Goal: Information Seeking & Learning: Learn about a topic

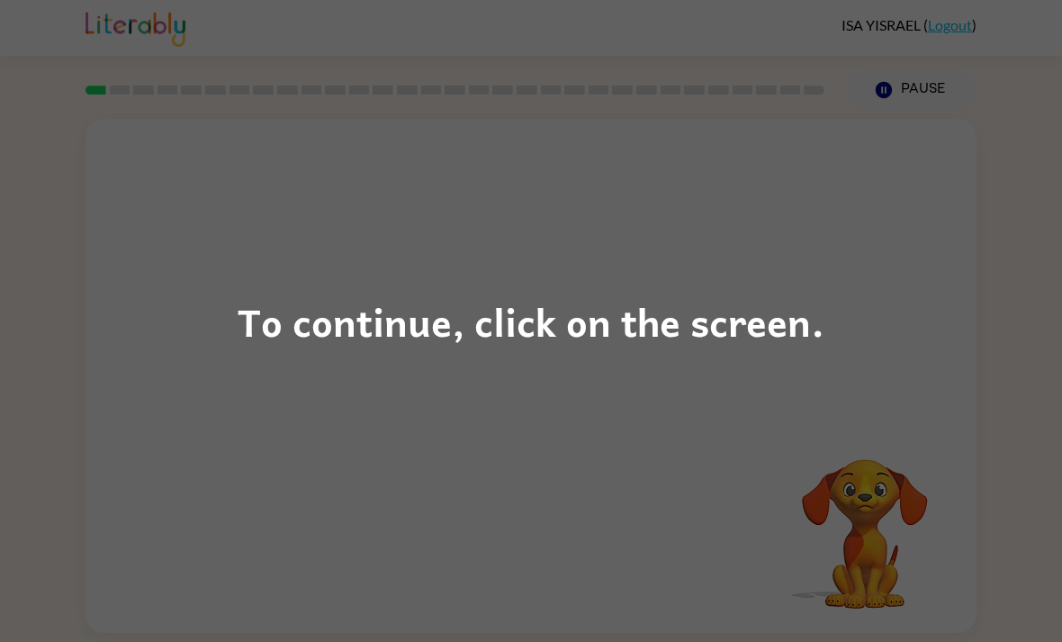
click at [406, 447] on div "To continue, click on the screen." at bounding box center [531, 321] width 1062 height 642
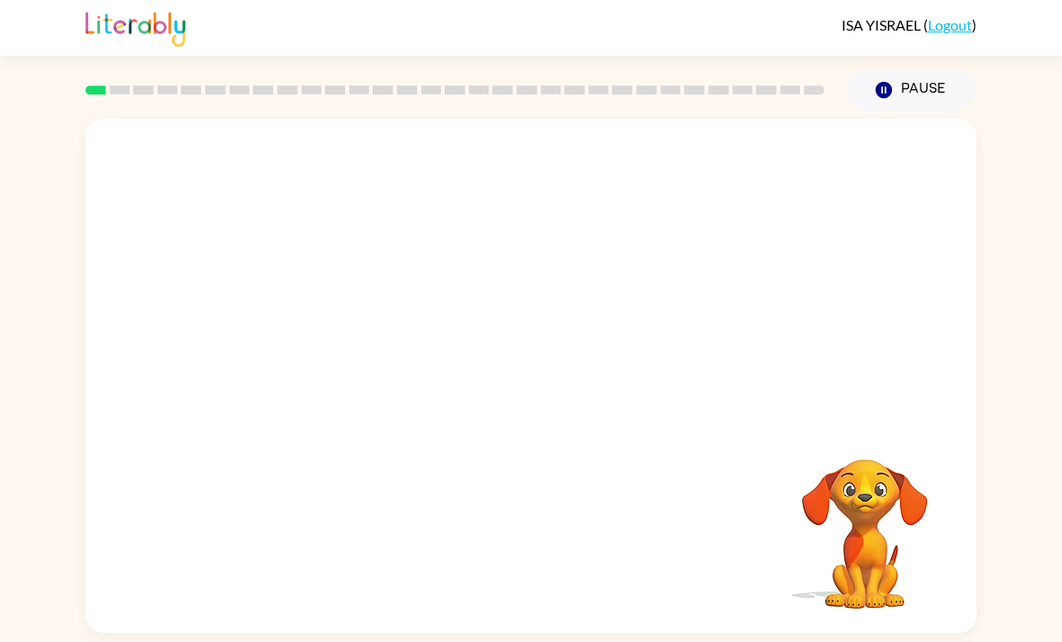
click at [930, 83] on button "Pause Pause" at bounding box center [911, 89] width 131 height 41
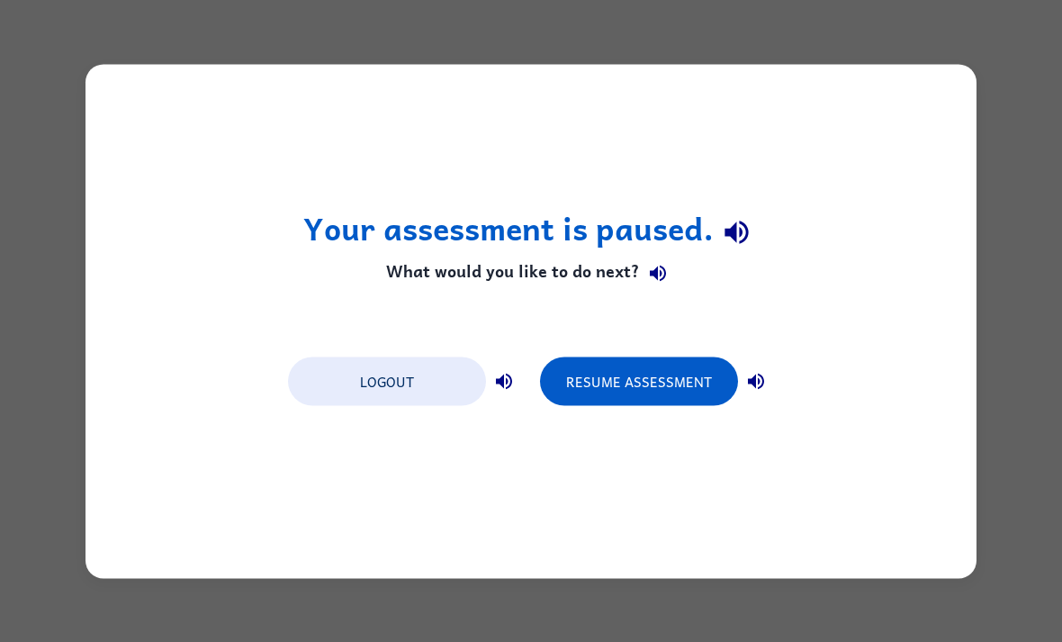
click at [683, 380] on button "Resume Assessment" at bounding box center [639, 381] width 198 height 49
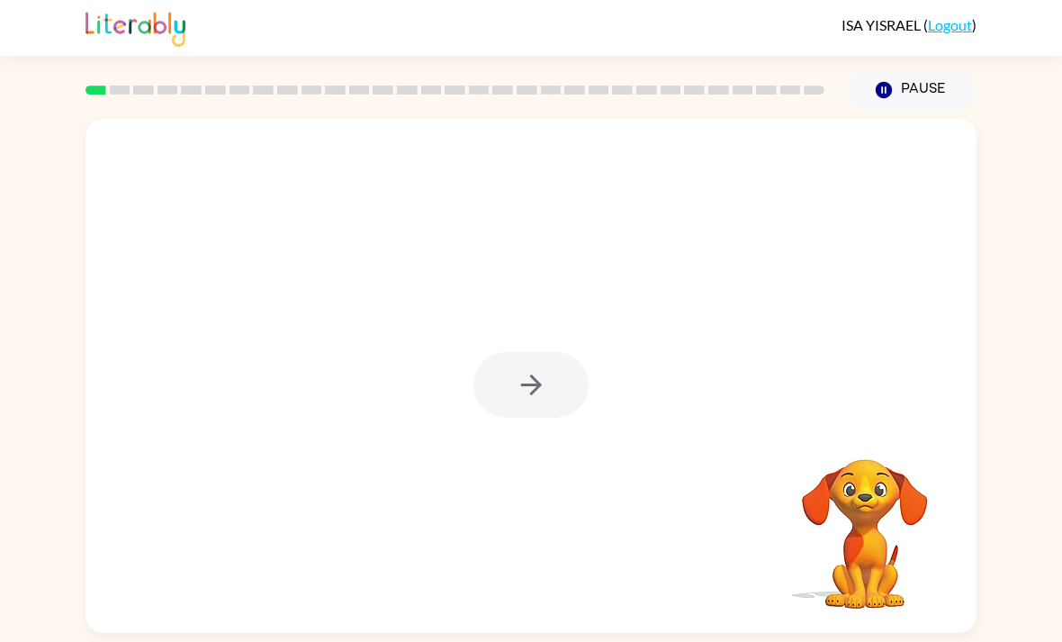
click at [545, 392] on div at bounding box center [531, 385] width 115 height 66
click at [523, 394] on icon "button" at bounding box center [532, 385] width 32 height 32
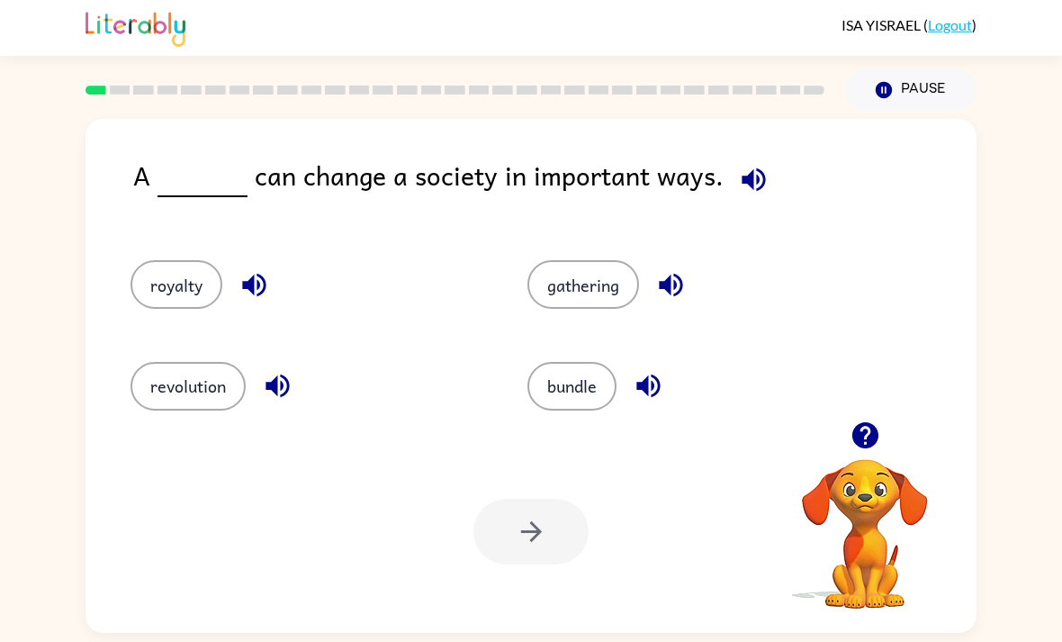
click at [602, 295] on button "gathering" at bounding box center [584, 284] width 112 height 49
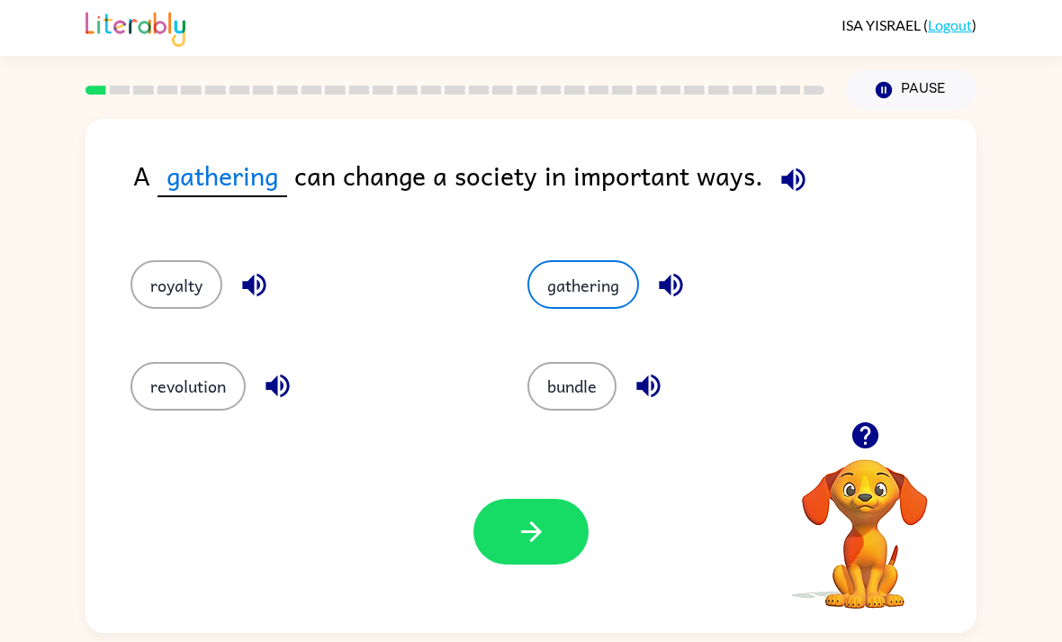
click at [179, 393] on button "revolution" at bounding box center [188, 386] width 115 height 49
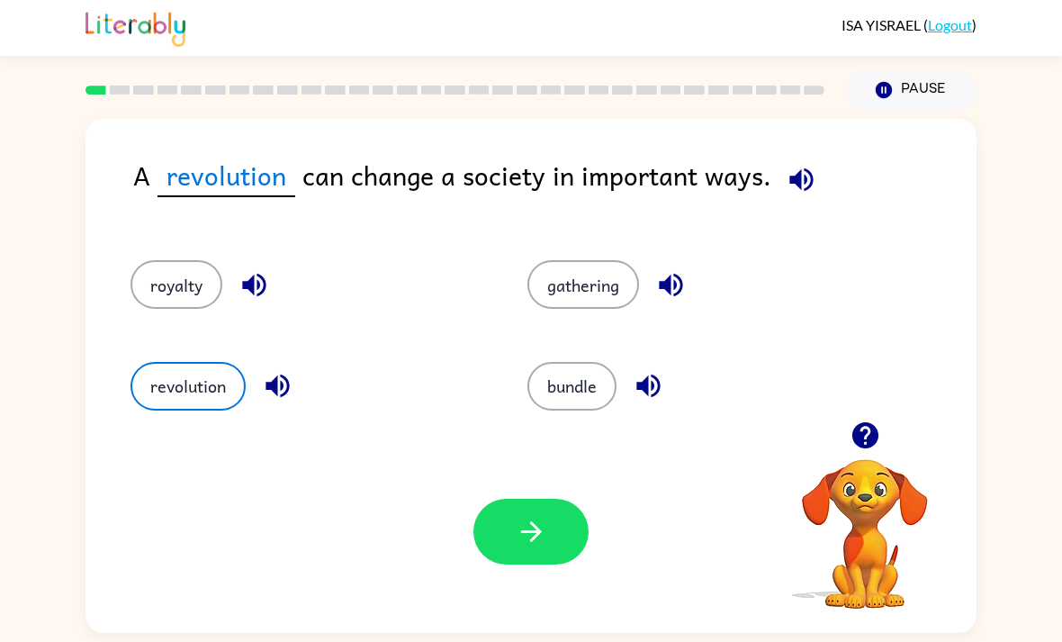
click at [184, 282] on button "royalty" at bounding box center [177, 284] width 92 height 49
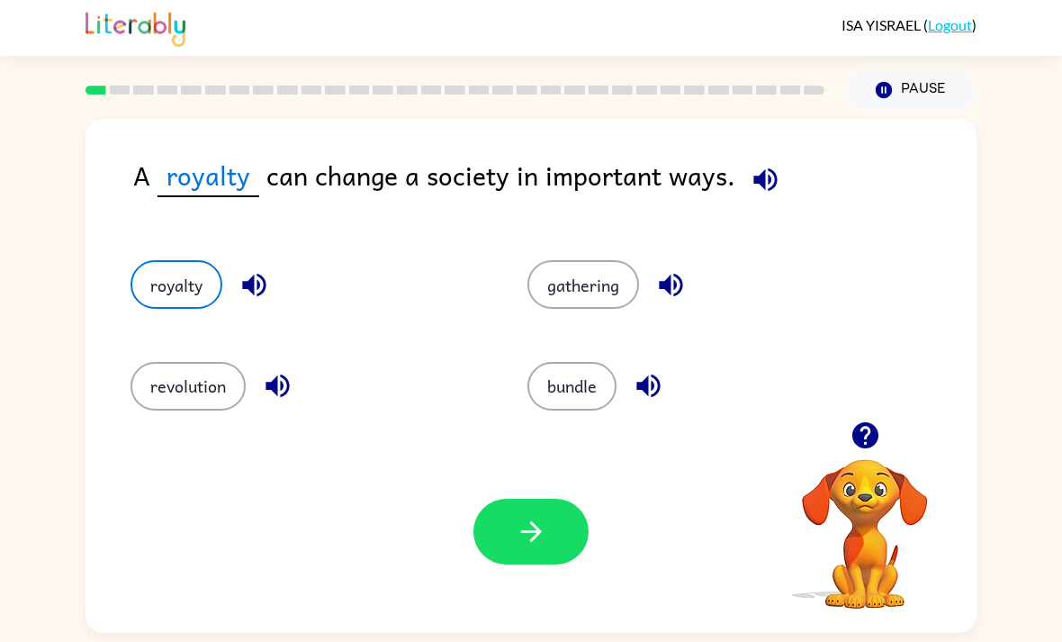
click at [582, 387] on button "bundle" at bounding box center [572, 386] width 89 height 49
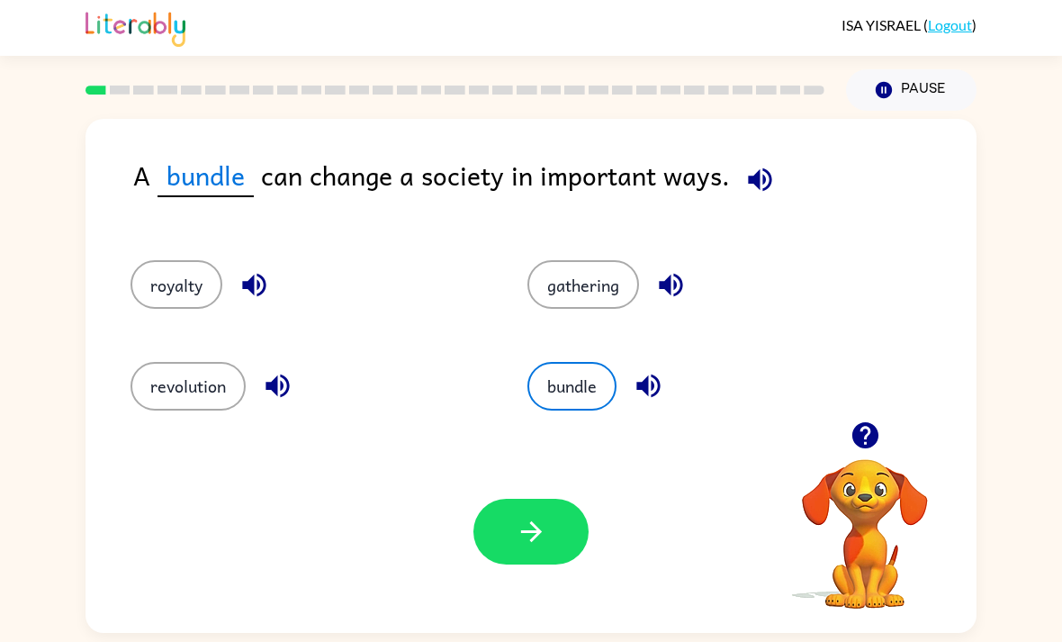
click at [763, 177] on icon "button" at bounding box center [761, 180] width 32 height 32
click at [768, 168] on icon "button" at bounding box center [761, 180] width 32 height 32
click at [756, 172] on icon "button" at bounding box center [761, 180] width 32 height 32
click at [764, 173] on icon "button" at bounding box center [761, 180] width 32 height 32
click at [771, 149] on div "A bundle can change a society in important ways. royalty gathering revolution b…" at bounding box center [531, 376] width 891 height 514
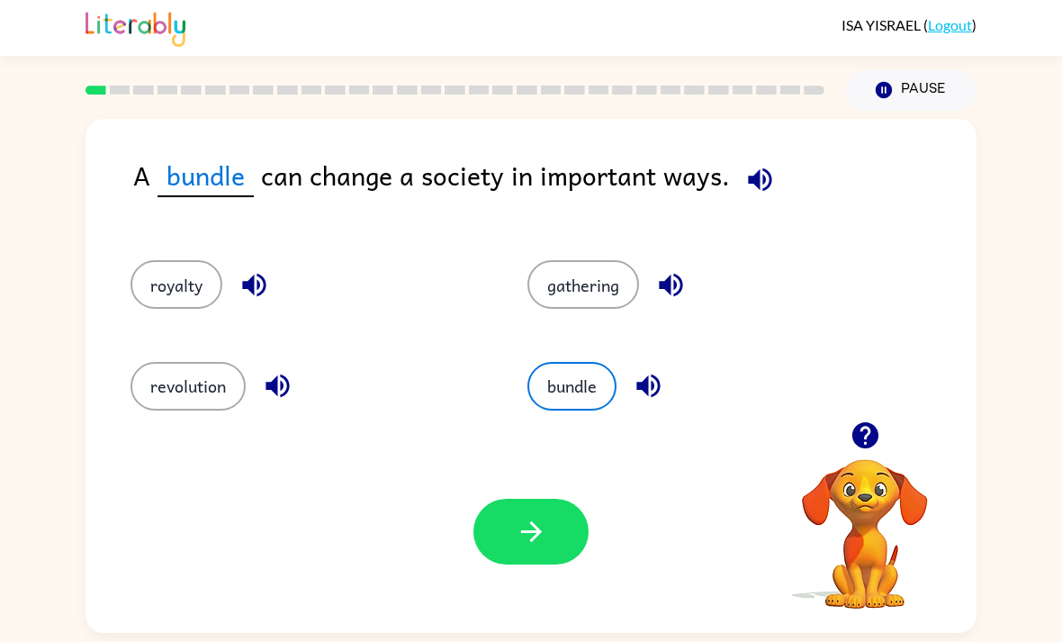
click at [778, 178] on button "button" at bounding box center [760, 180] width 46 height 46
click at [769, 171] on icon "button" at bounding box center [761, 180] width 32 height 32
click at [257, 288] on icon "button" at bounding box center [255, 285] width 32 height 32
click at [184, 281] on button "royalty" at bounding box center [177, 284] width 92 height 49
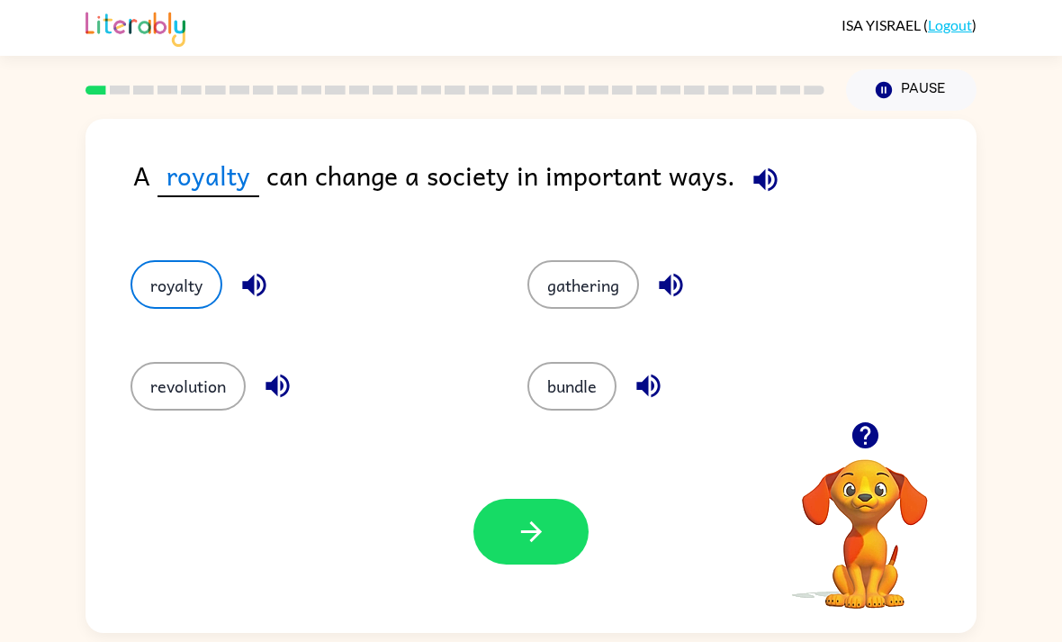
click at [167, 385] on button "revolution" at bounding box center [188, 386] width 115 height 49
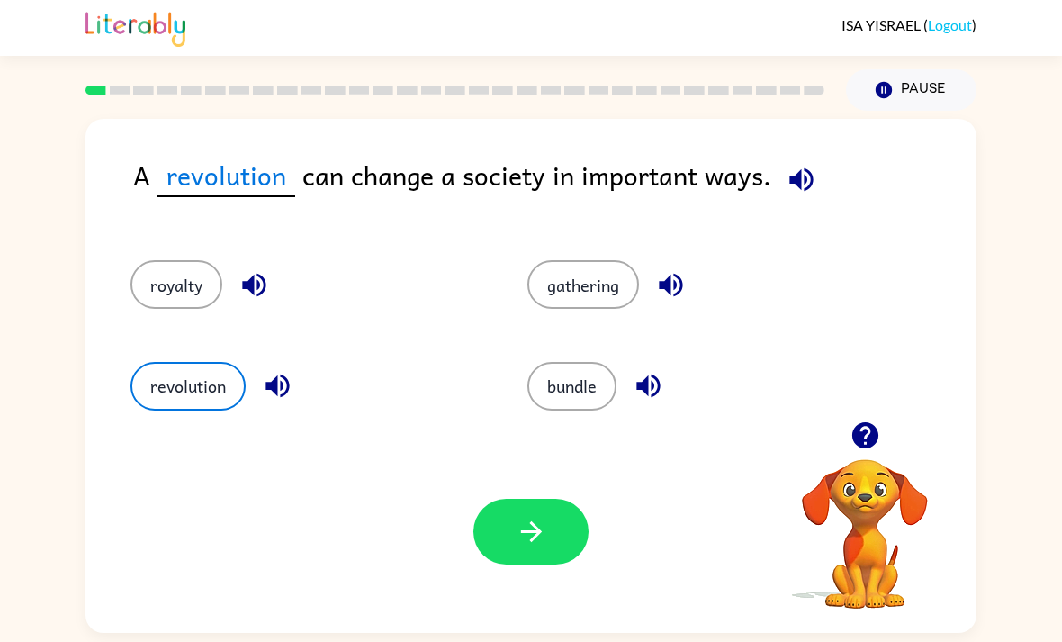
click at [166, 384] on button "revolution" at bounding box center [188, 386] width 115 height 49
click at [180, 369] on button "revolution" at bounding box center [188, 386] width 115 height 49
click at [186, 375] on button "revolution" at bounding box center [188, 386] width 115 height 49
click at [154, 297] on button "royalty" at bounding box center [177, 284] width 92 height 49
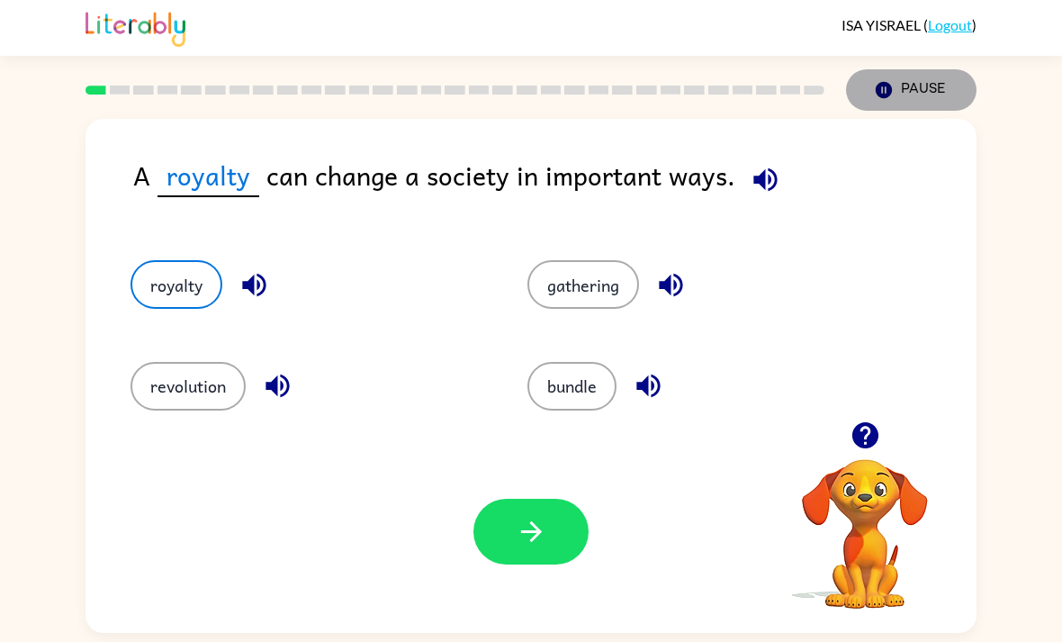
click at [875, 84] on icon "Pause" at bounding box center [884, 90] width 20 height 20
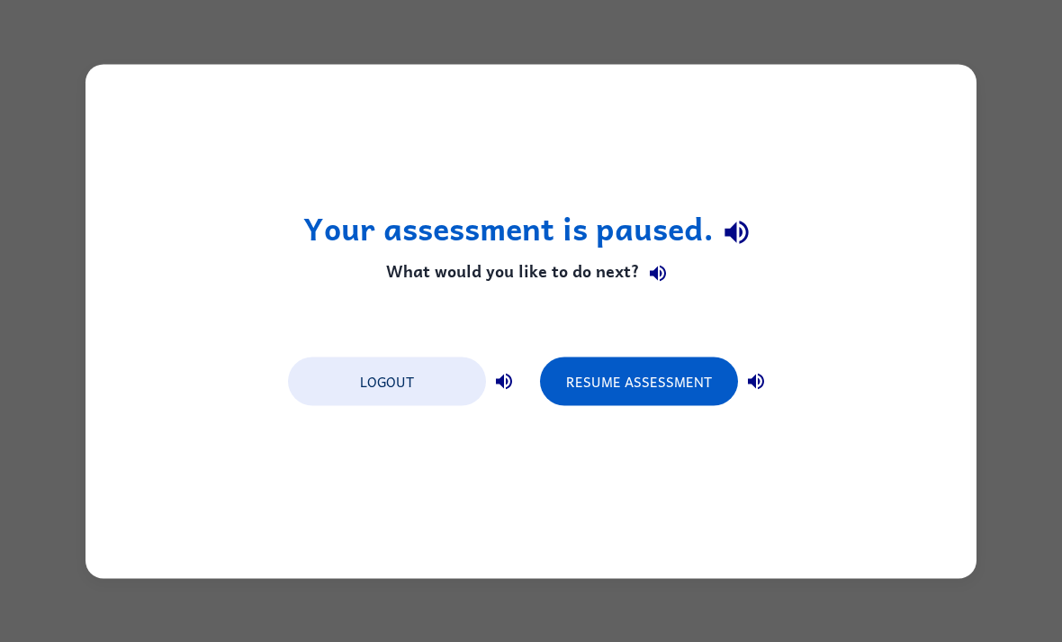
click at [650, 366] on button "Resume Assessment" at bounding box center [639, 381] width 198 height 49
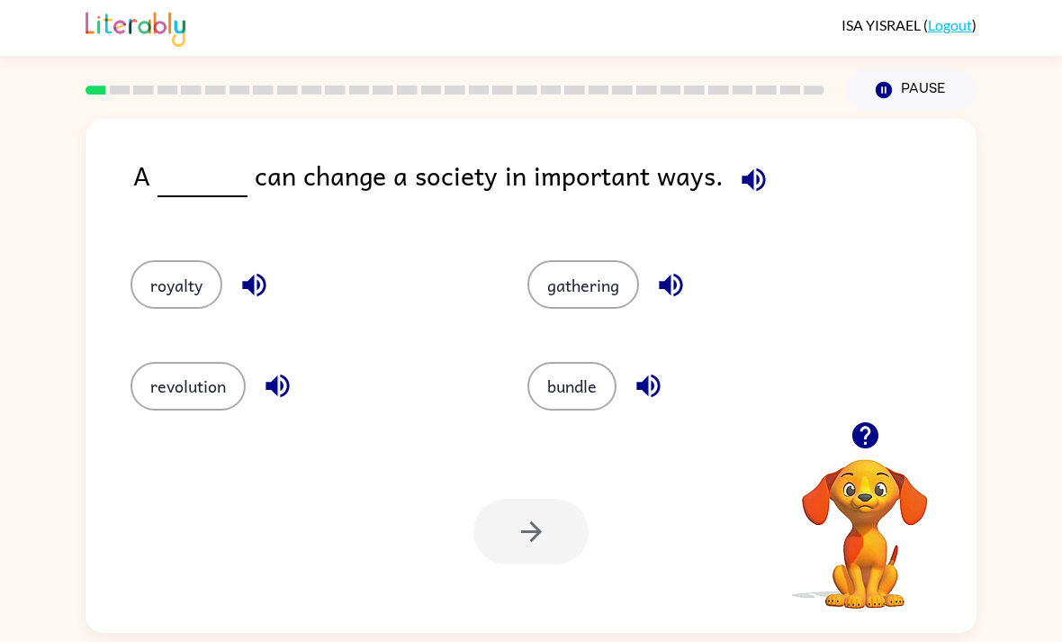
click at [182, 395] on button "revolution" at bounding box center [188, 386] width 115 height 49
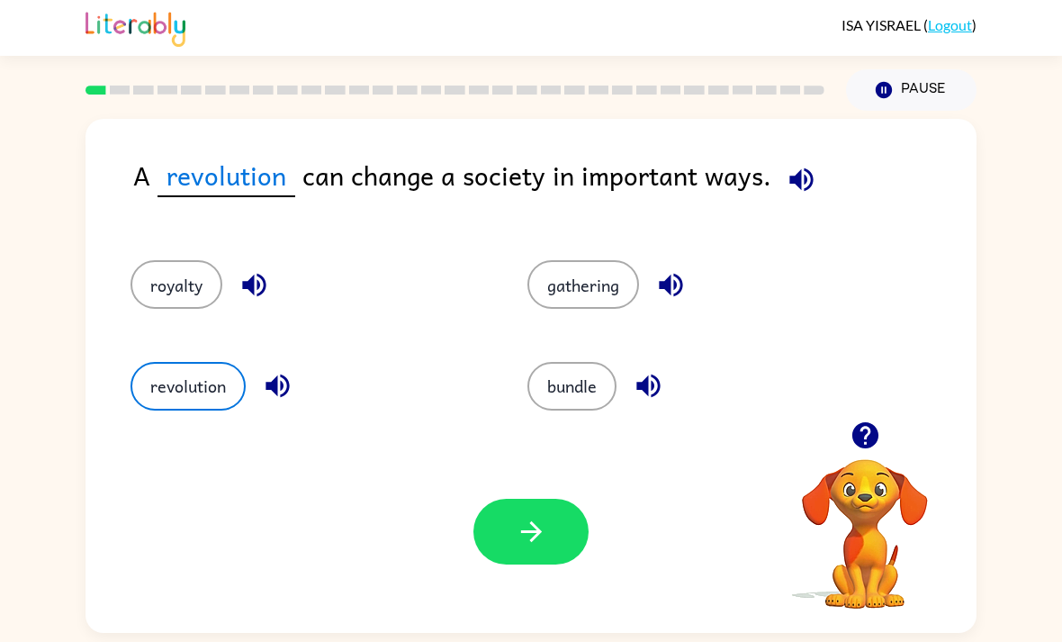
click at [547, 537] on button "button" at bounding box center [531, 532] width 115 height 66
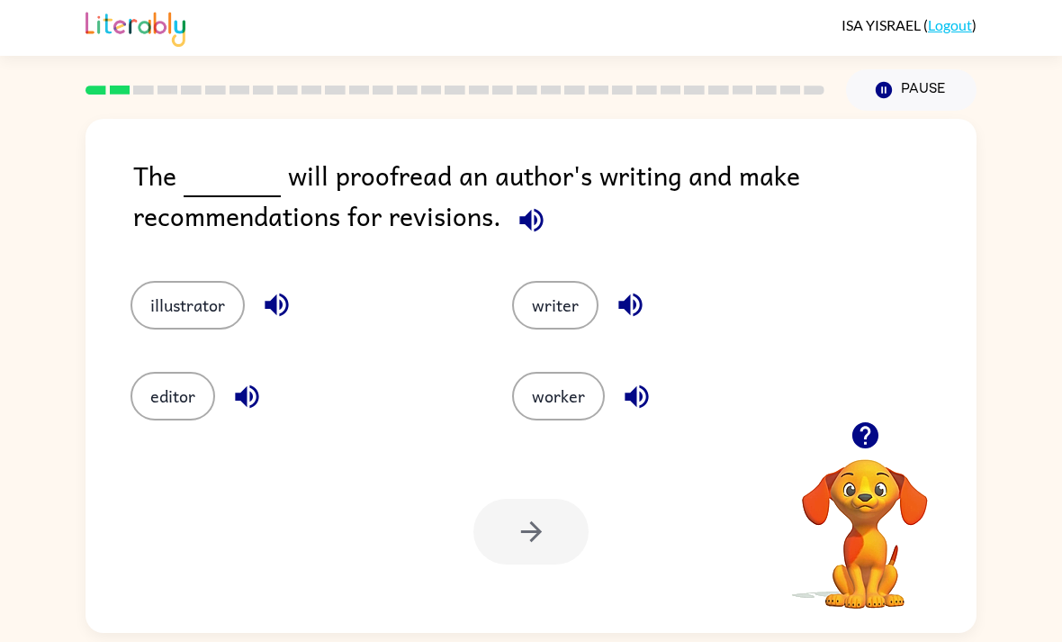
click at [188, 301] on button "illustrator" at bounding box center [188, 305] width 114 height 49
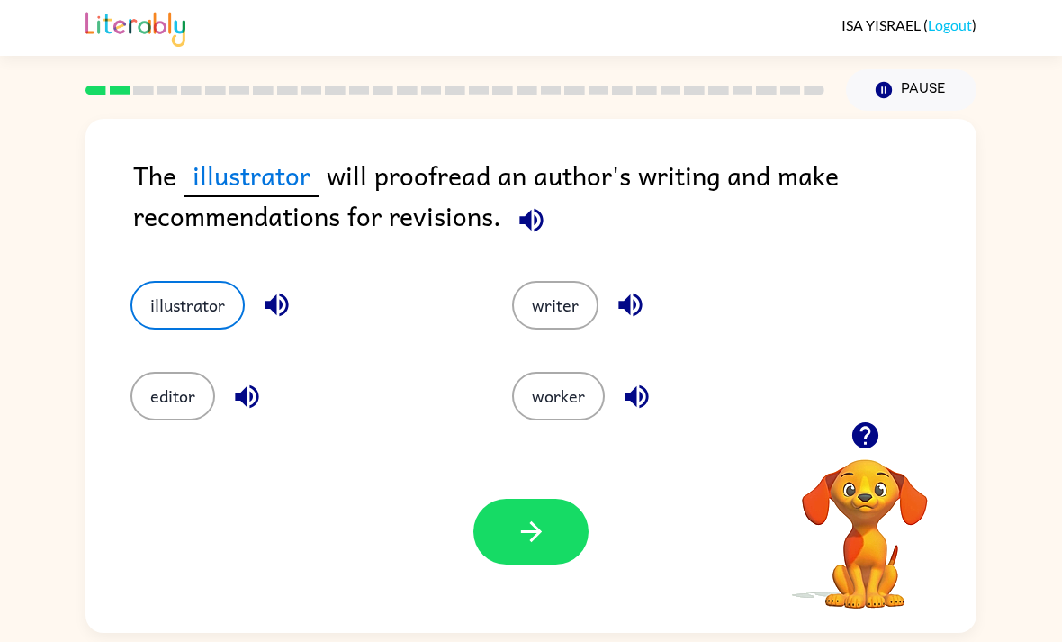
click at [549, 550] on button "button" at bounding box center [531, 532] width 115 height 66
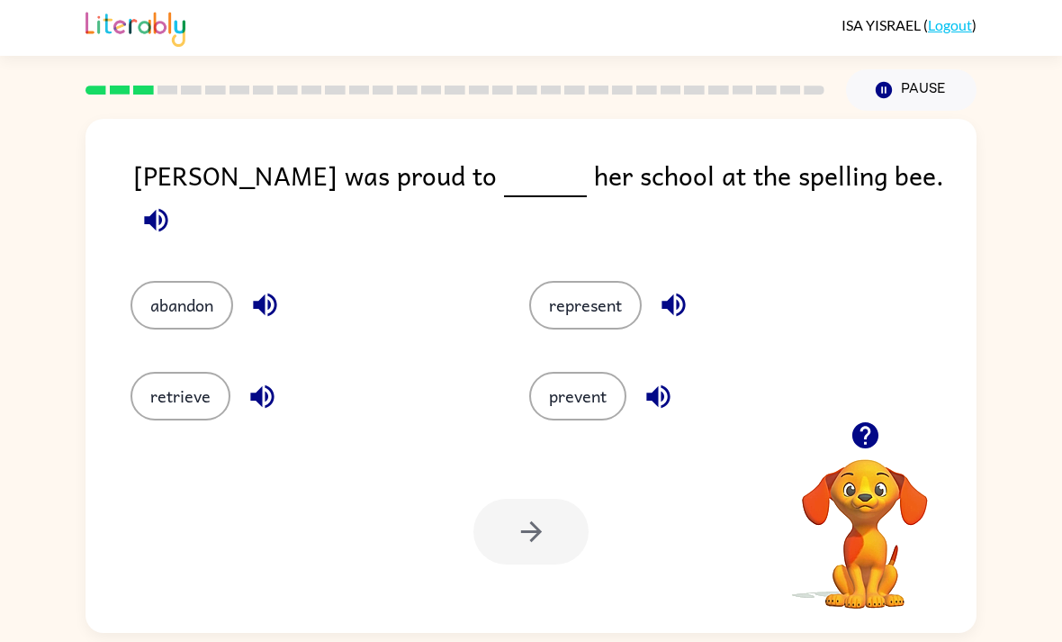
click at [603, 298] on button "represent" at bounding box center [585, 305] width 113 height 49
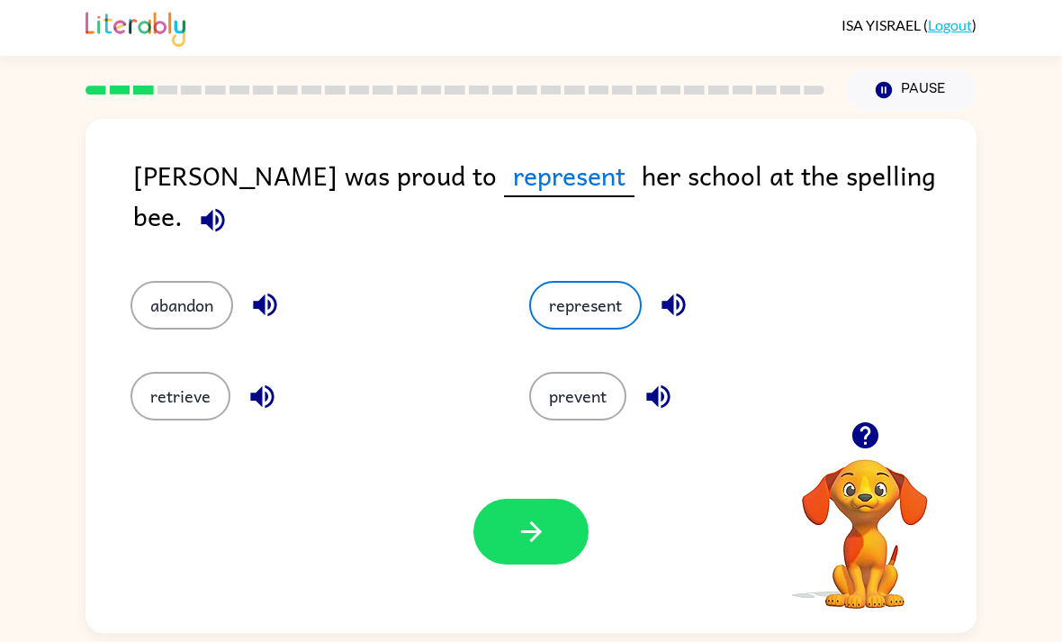
click at [552, 558] on button "button" at bounding box center [531, 532] width 115 height 66
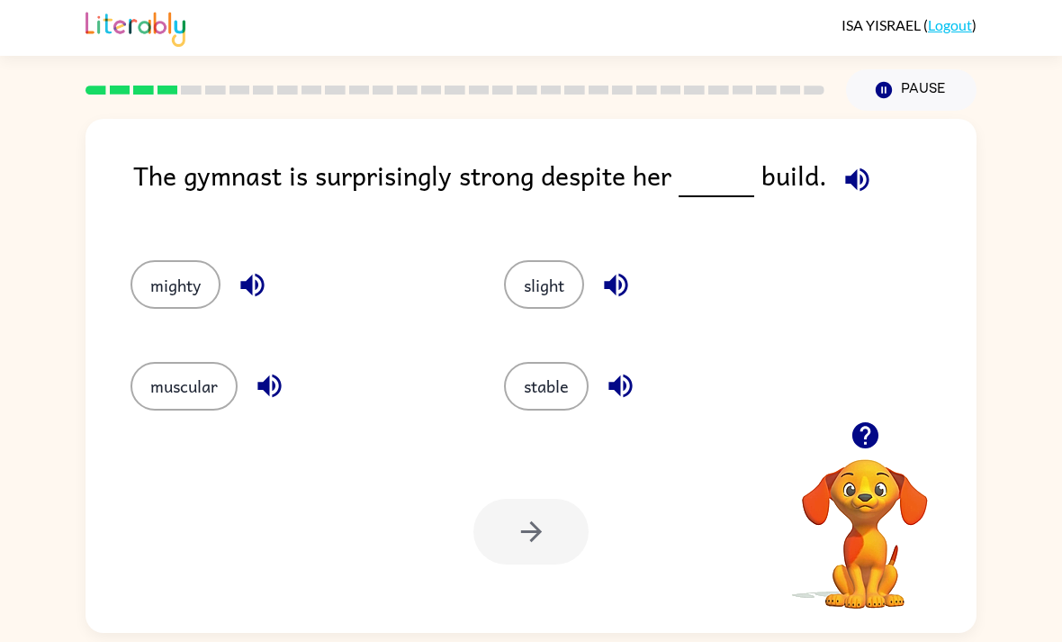
click at [176, 411] on button "muscular" at bounding box center [184, 386] width 107 height 49
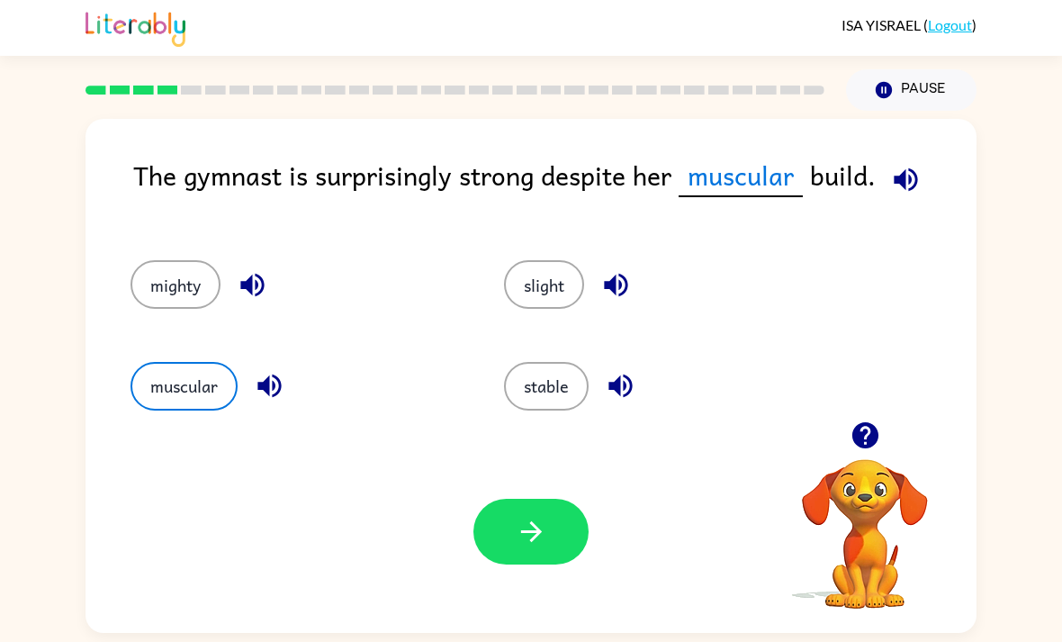
click at [582, 388] on button "stable" at bounding box center [546, 386] width 85 height 49
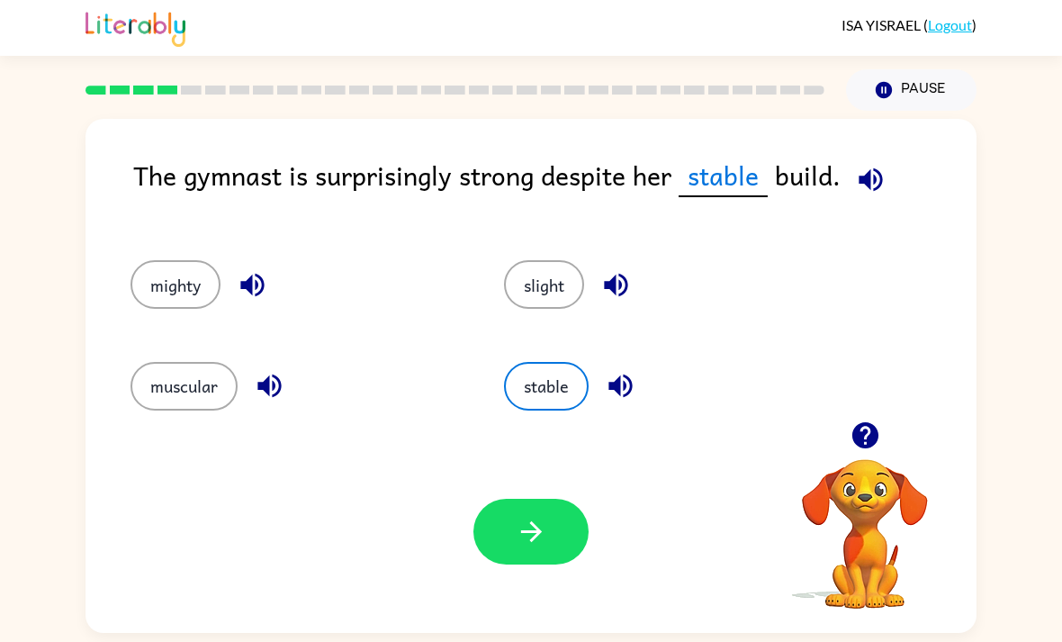
click at [570, 535] on button "button" at bounding box center [531, 532] width 115 height 66
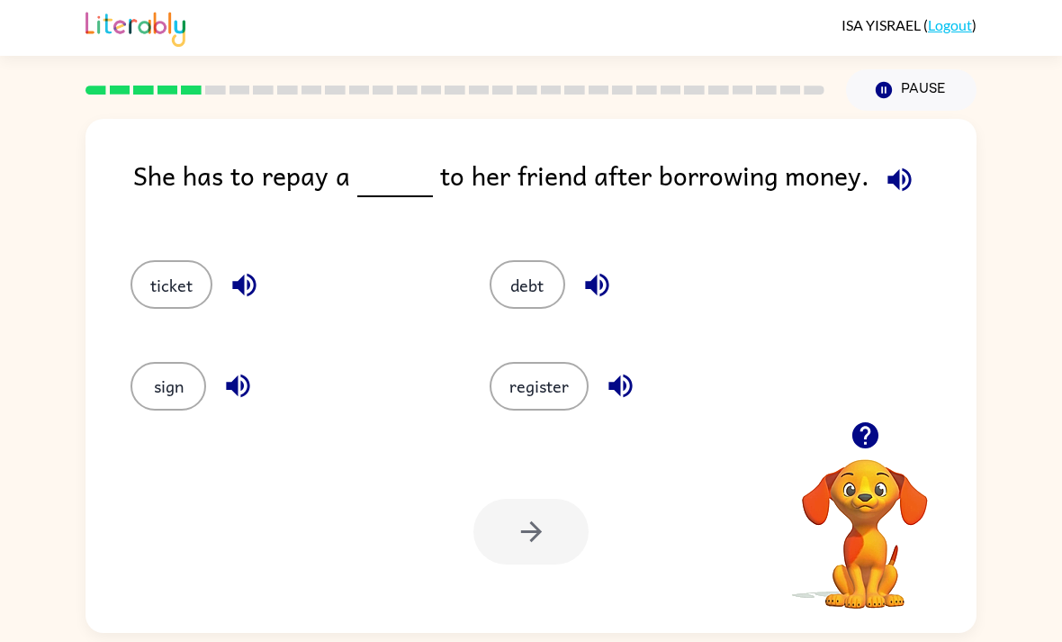
click at [524, 293] on button "debt" at bounding box center [528, 284] width 76 height 49
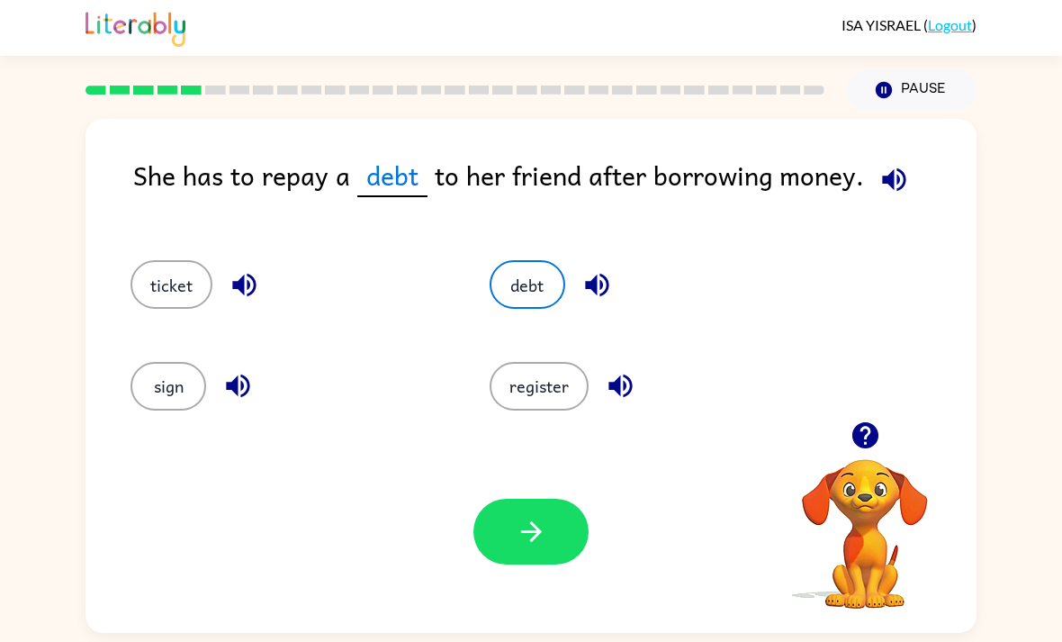
click at [493, 565] on button "button" at bounding box center [531, 532] width 115 height 66
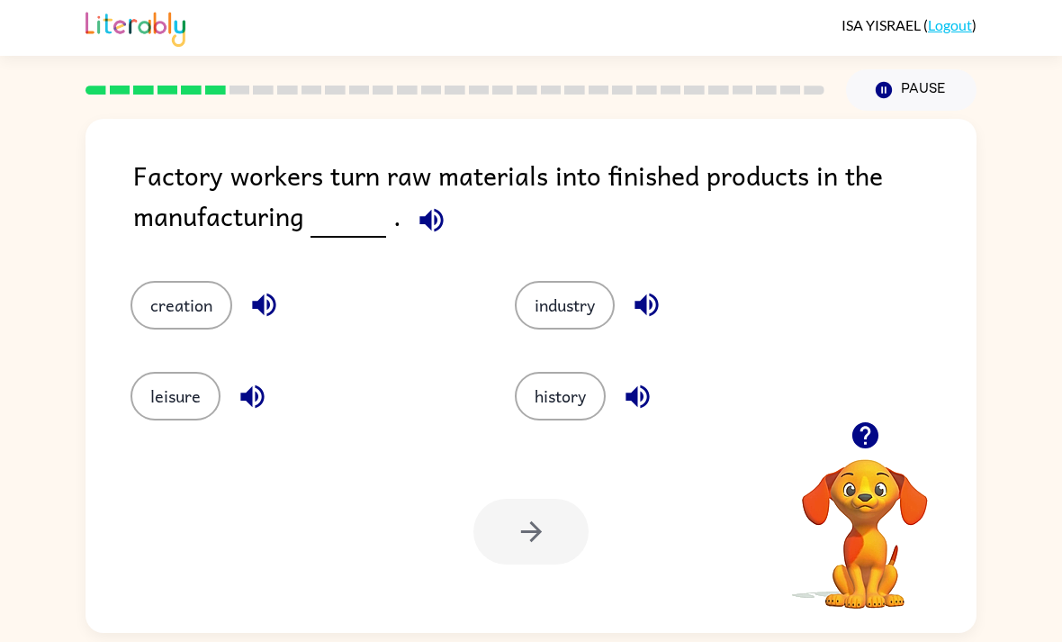
click at [576, 312] on button "industry" at bounding box center [565, 305] width 100 height 49
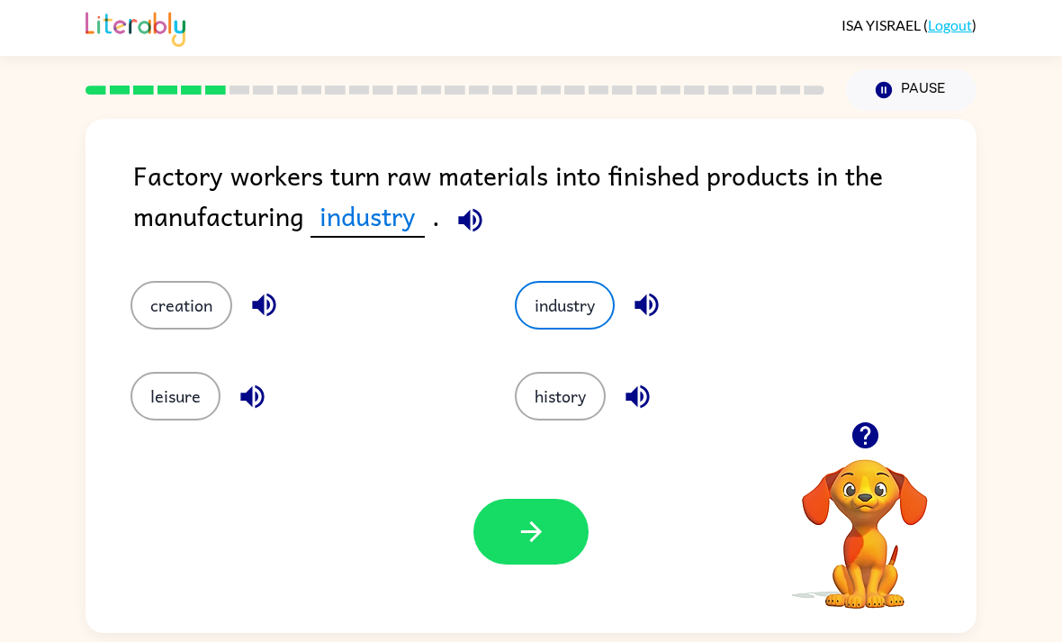
click at [561, 543] on button "button" at bounding box center [531, 532] width 115 height 66
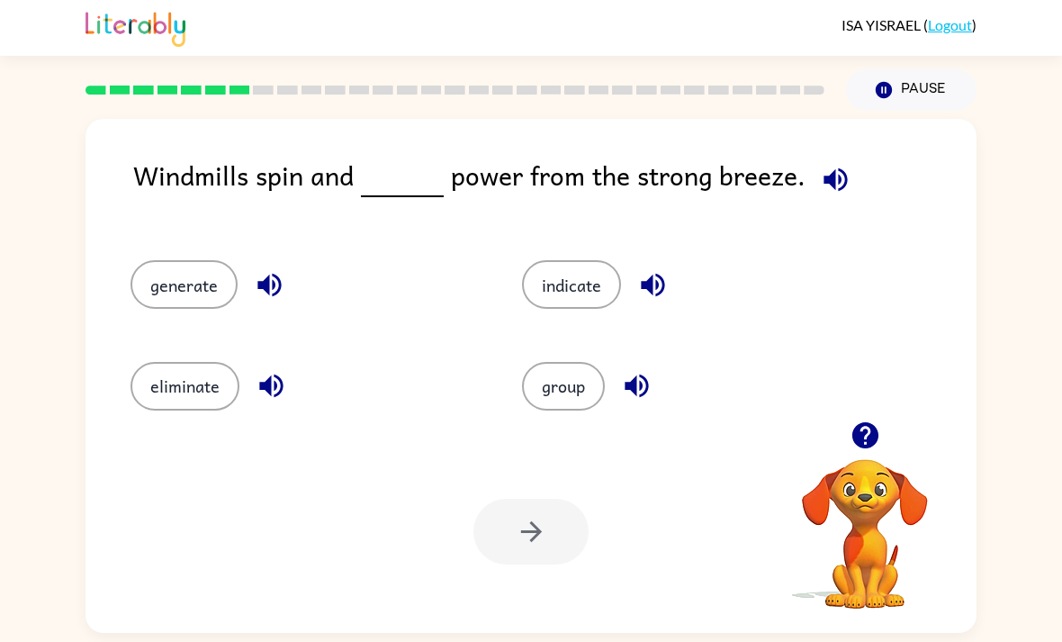
click at [836, 201] on button "button" at bounding box center [836, 180] width 46 height 46
click at [833, 177] on icon "button" at bounding box center [835, 178] width 23 height 23
click at [195, 300] on button "generate" at bounding box center [184, 284] width 107 height 49
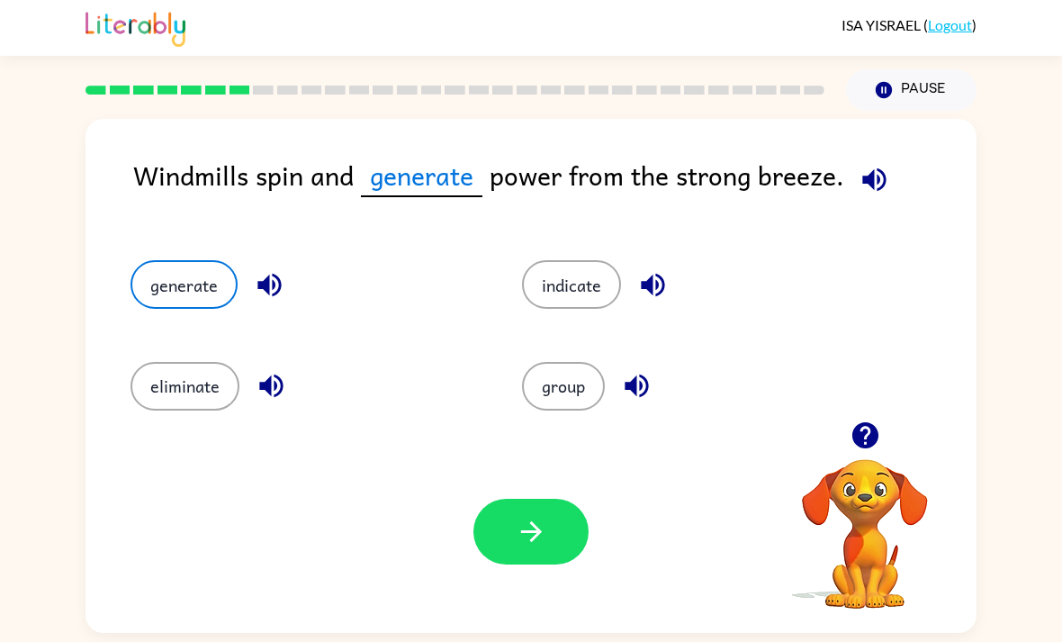
click at [529, 556] on button "button" at bounding box center [531, 532] width 115 height 66
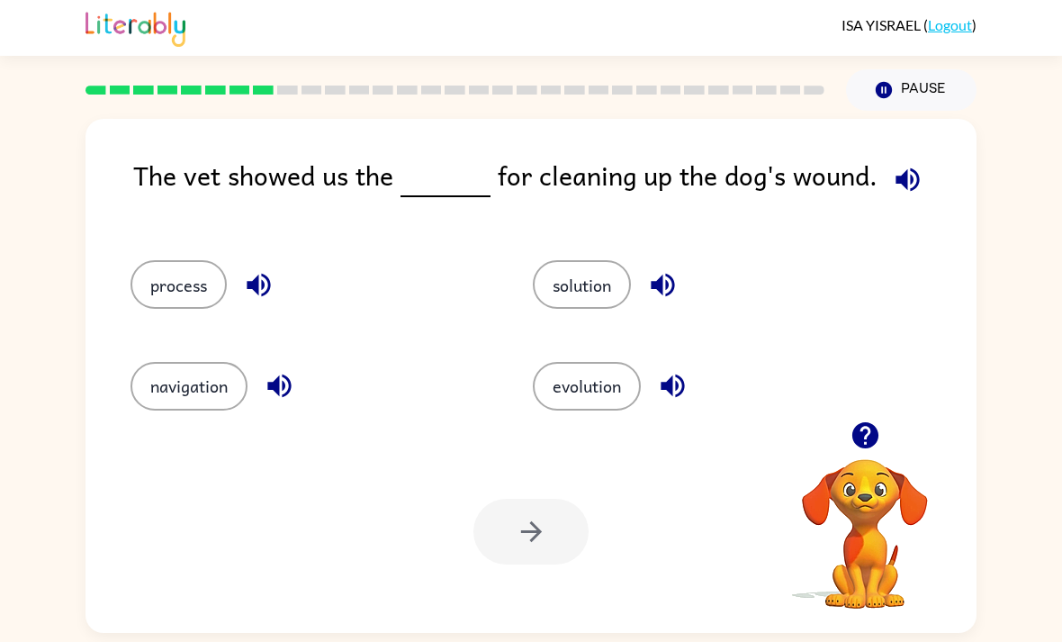
click at [208, 277] on button "process" at bounding box center [179, 284] width 96 height 49
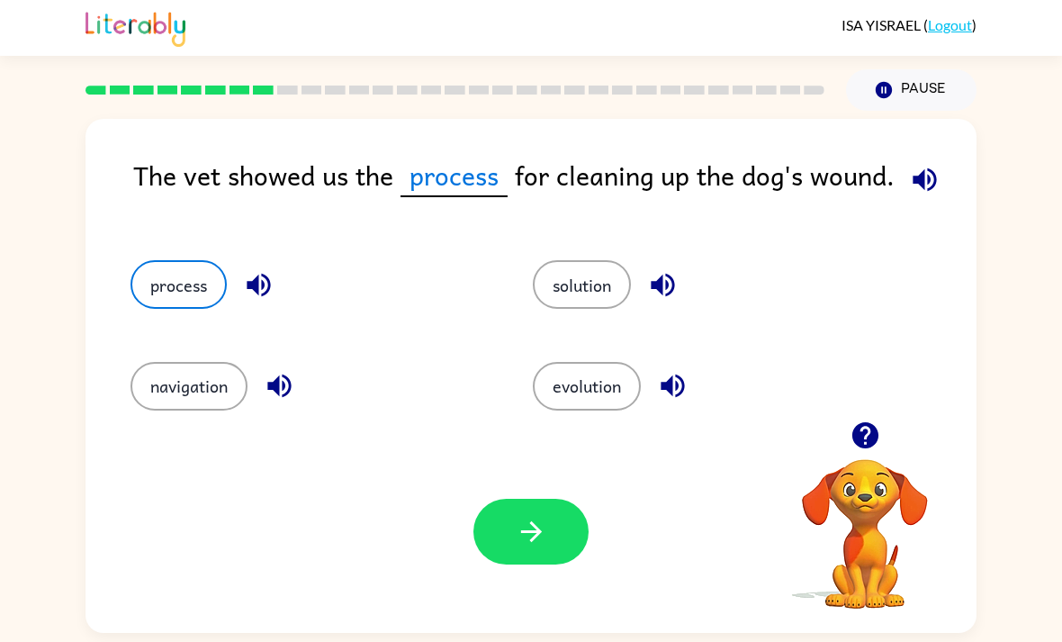
click at [603, 300] on button "solution" at bounding box center [582, 284] width 98 height 49
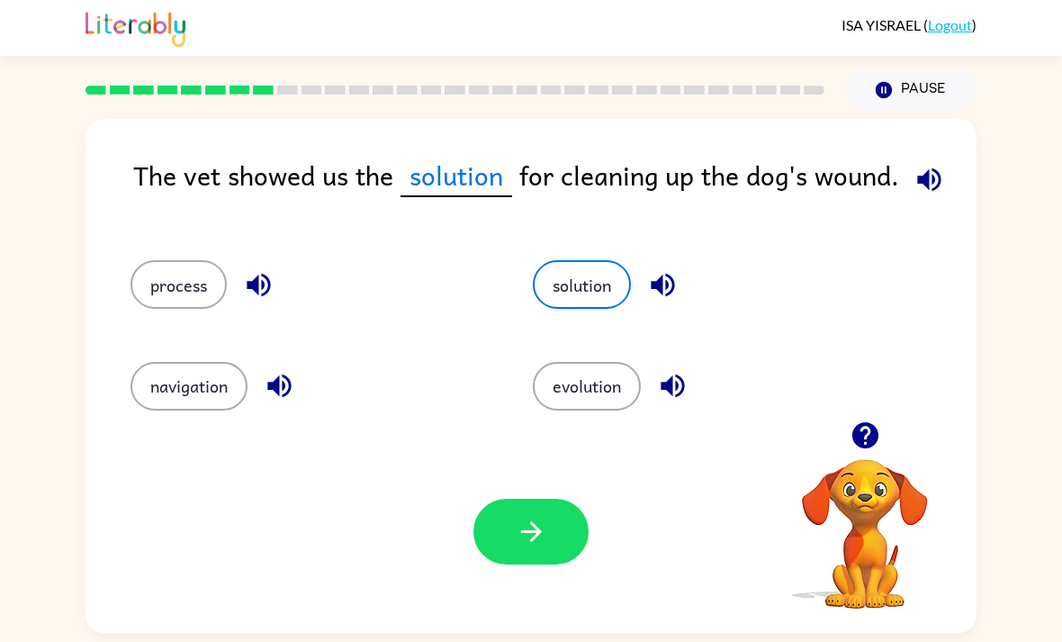
click at [543, 546] on icon "button" at bounding box center [532, 532] width 32 height 32
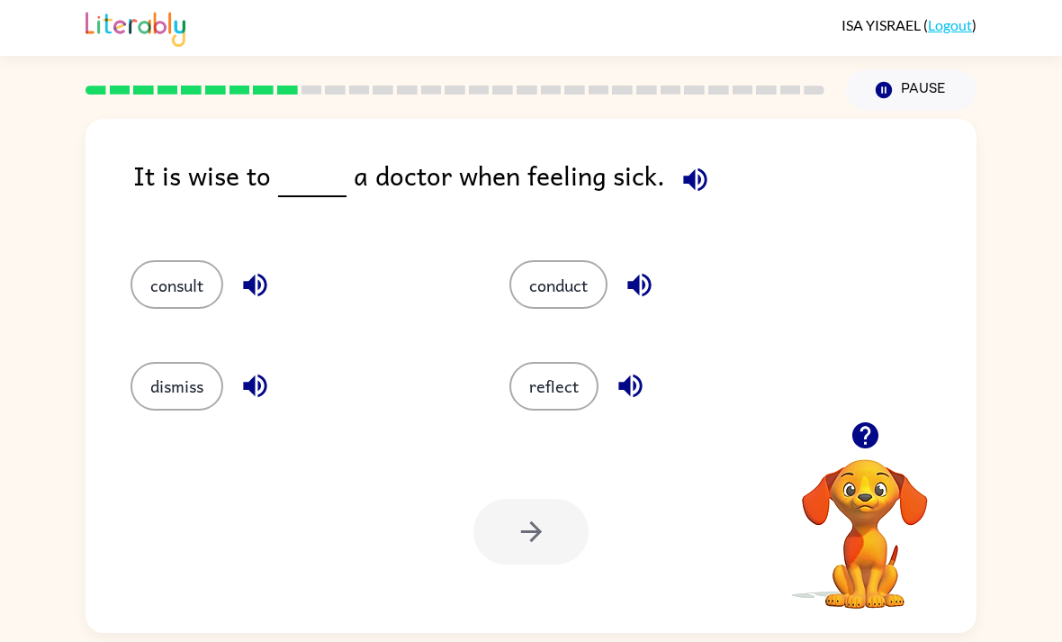
click at [577, 300] on button "conduct" at bounding box center [559, 284] width 98 height 49
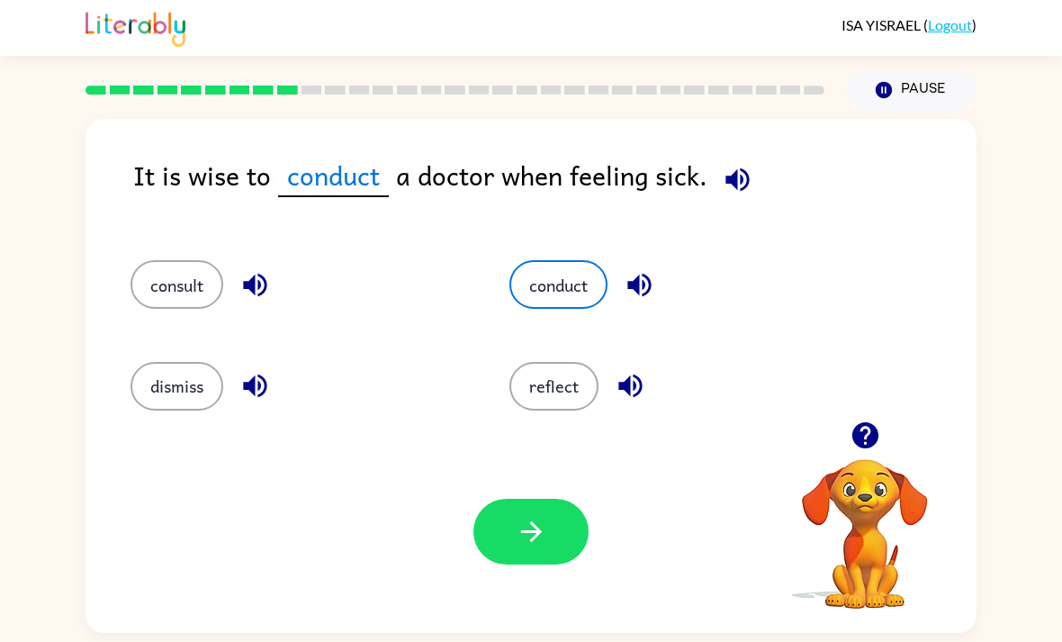
click at [533, 547] on icon "button" at bounding box center [532, 532] width 32 height 32
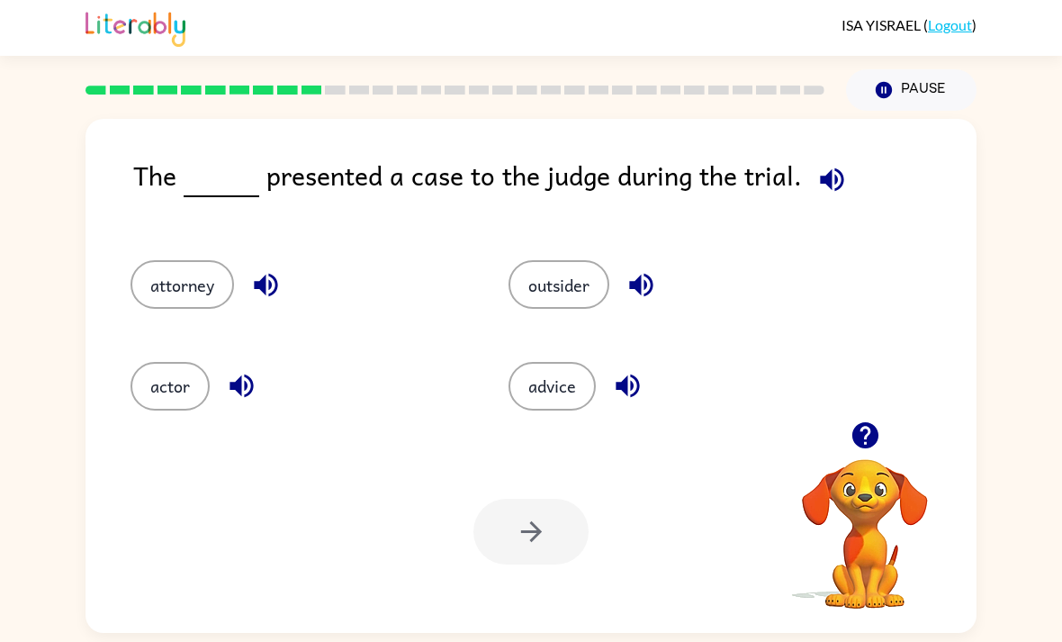
click at [194, 287] on button "attorney" at bounding box center [183, 284] width 104 height 49
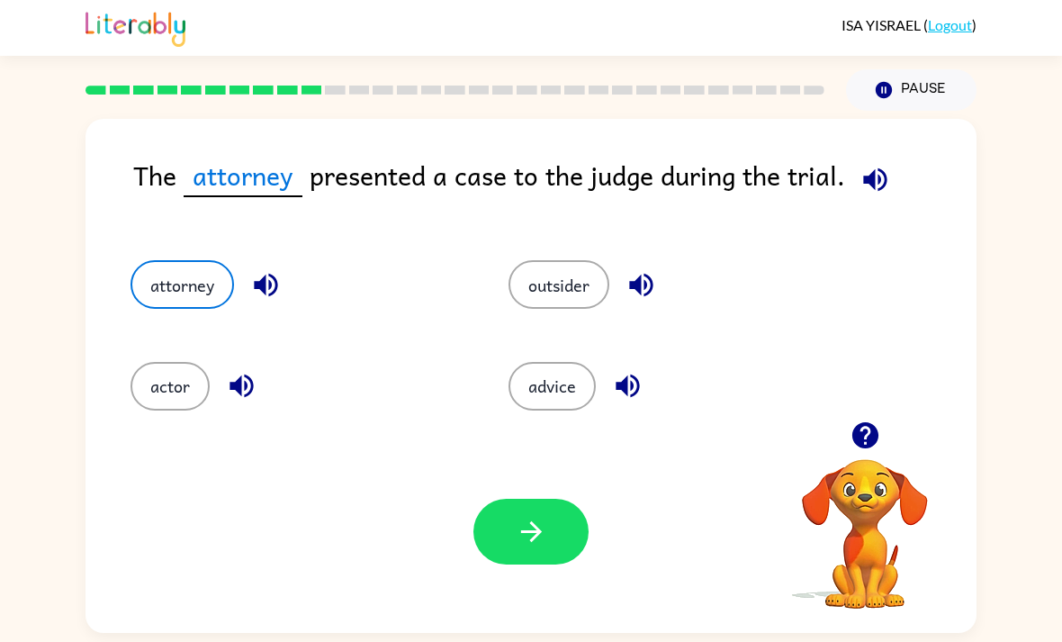
click at [525, 518] on button "button" at bounding box center [531, 532] width 115 height 66
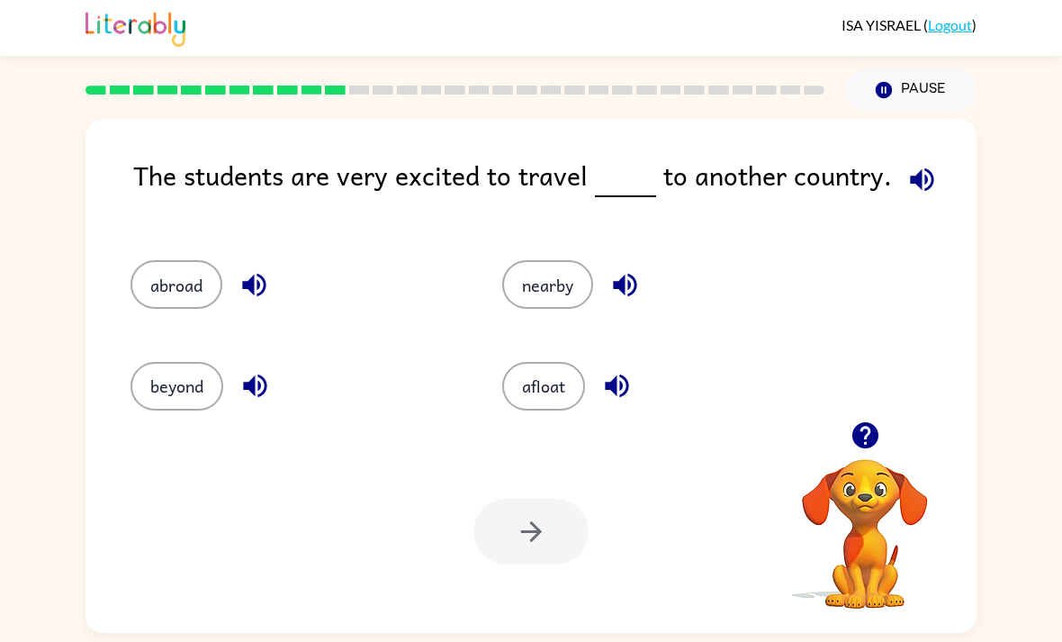
click at [538, 297] on button "nearby" at bounding box center [547, 284] width 91 height 49
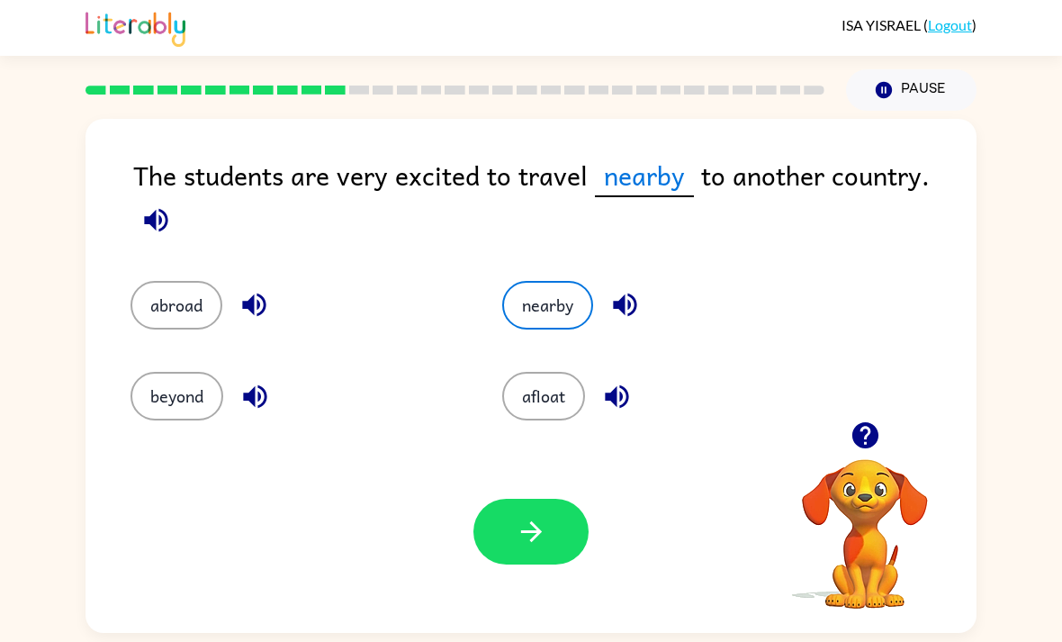
click at [193, 312] on button "abroad" at bounding box center [177, 305] width 92 height 49
click at [505, 528] on button "button" at bounding box center [531, 532] width 115 height 66
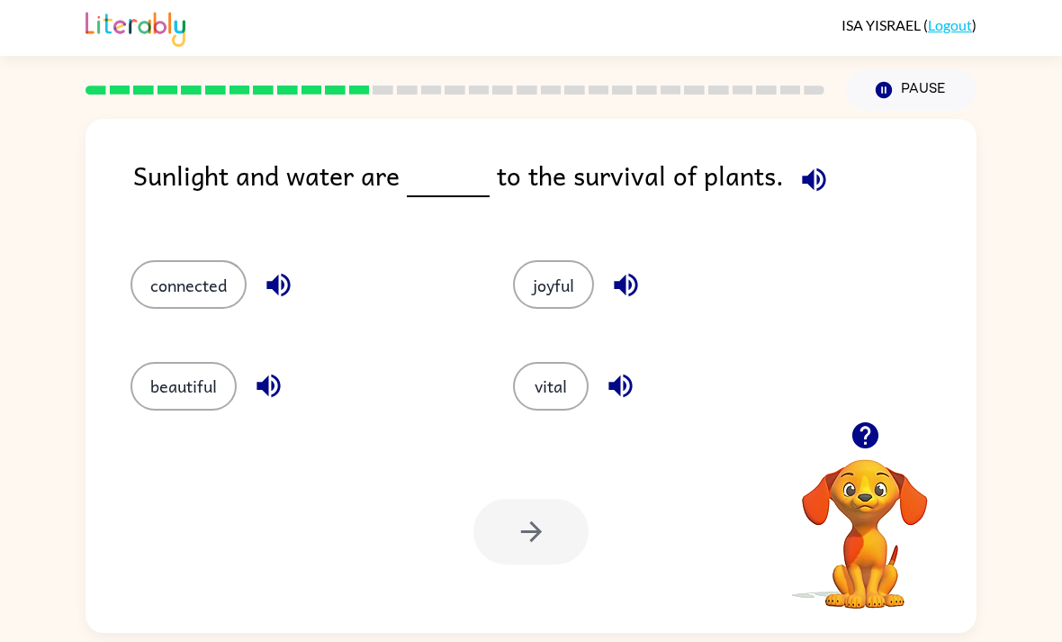
click at [153, 262] on div "connected" at bounding box center [287, 276] width 383 height 101
click at [183, 303] on button "connected" at bounding box center [189, 284] width 116 height 49
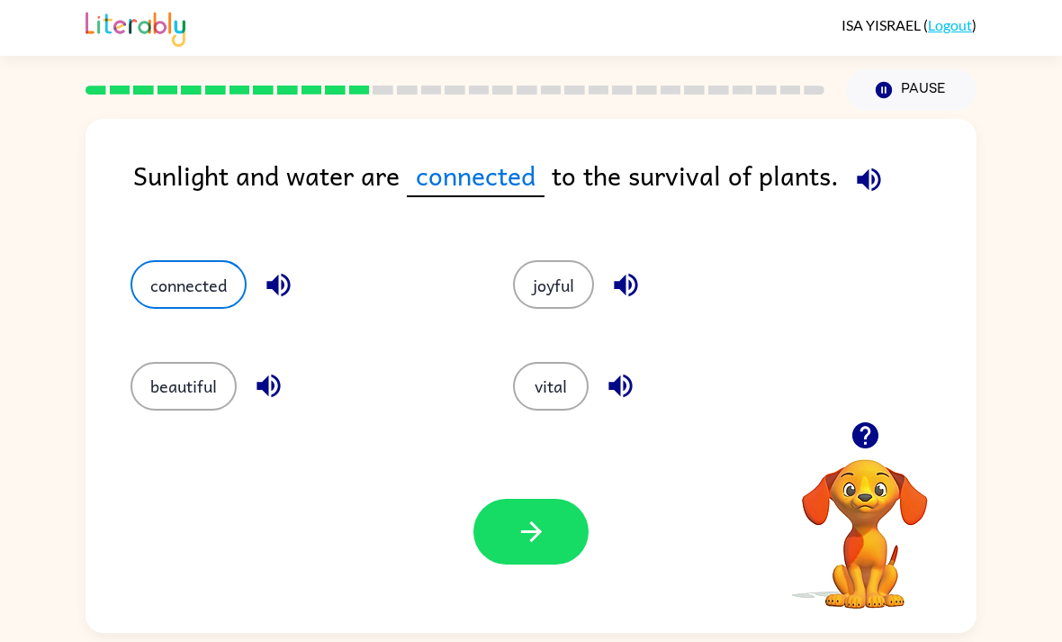
click at [494, 516] on button "button" at bounding box center [531, 532] width 115 height 66
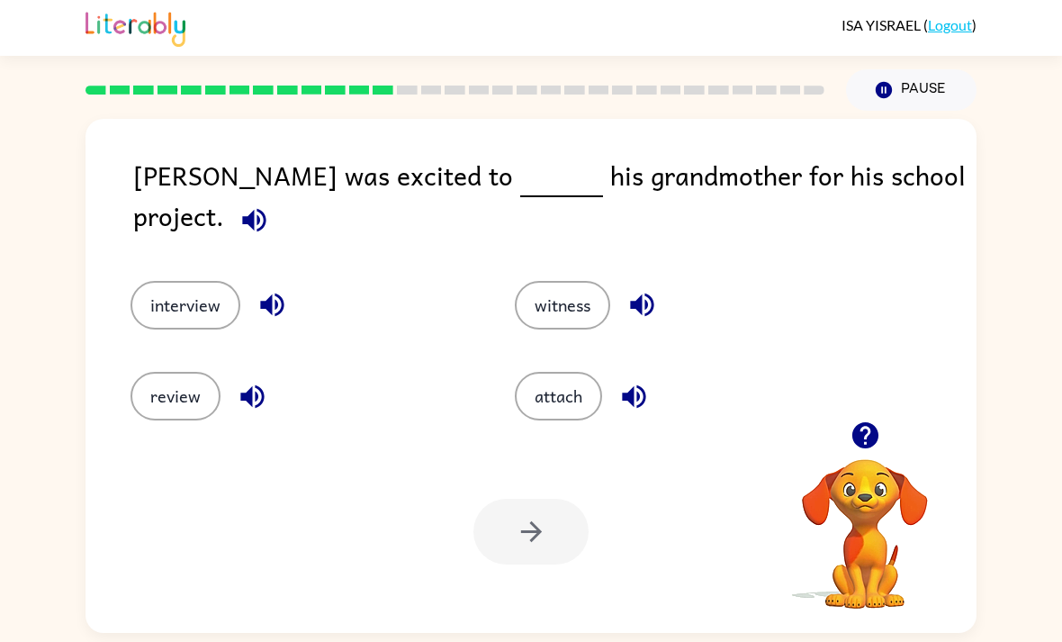
click at [154, 411] on button "review" at bounding box center [176, 396] width 90 height 49
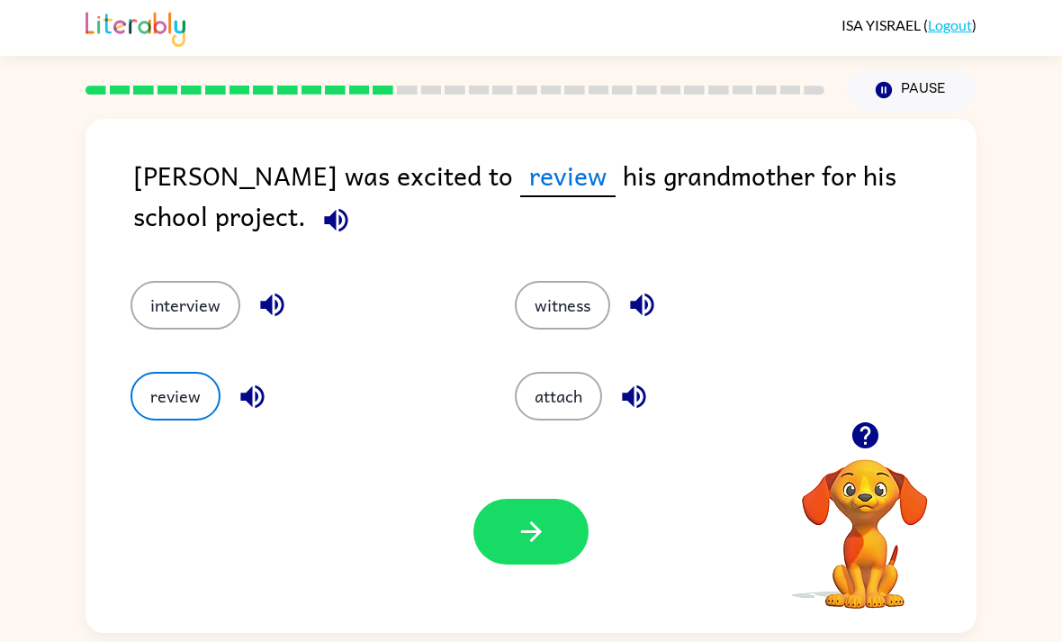
click at [584, 308] on button "witness" at bounding box center [562, 305] width 95 height 49
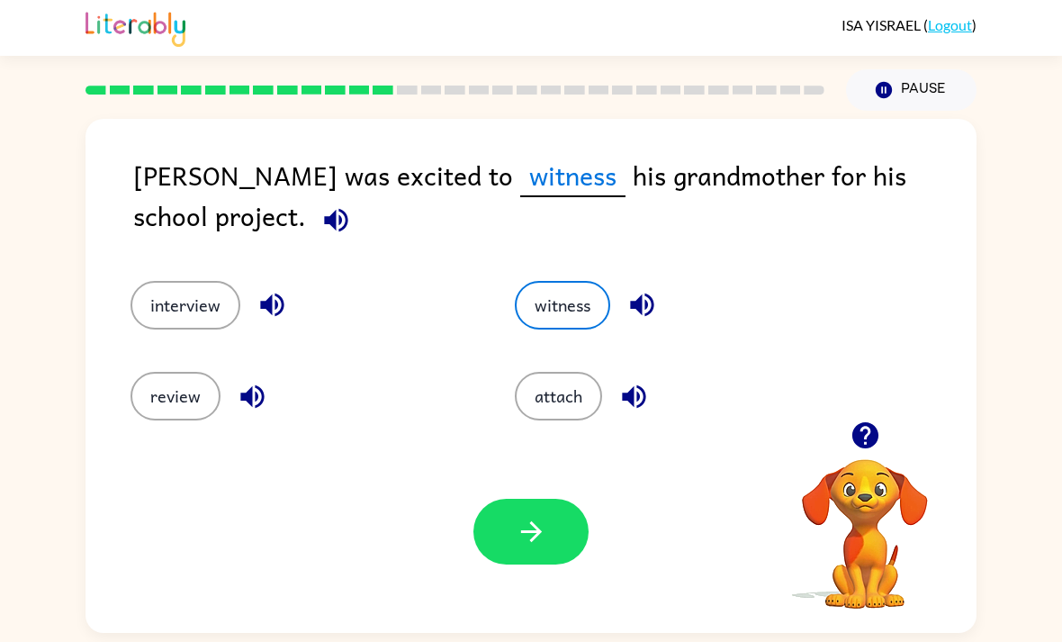
click at [573, 404] on button "attach" at bounding box center [558, 396] width 87 height 49
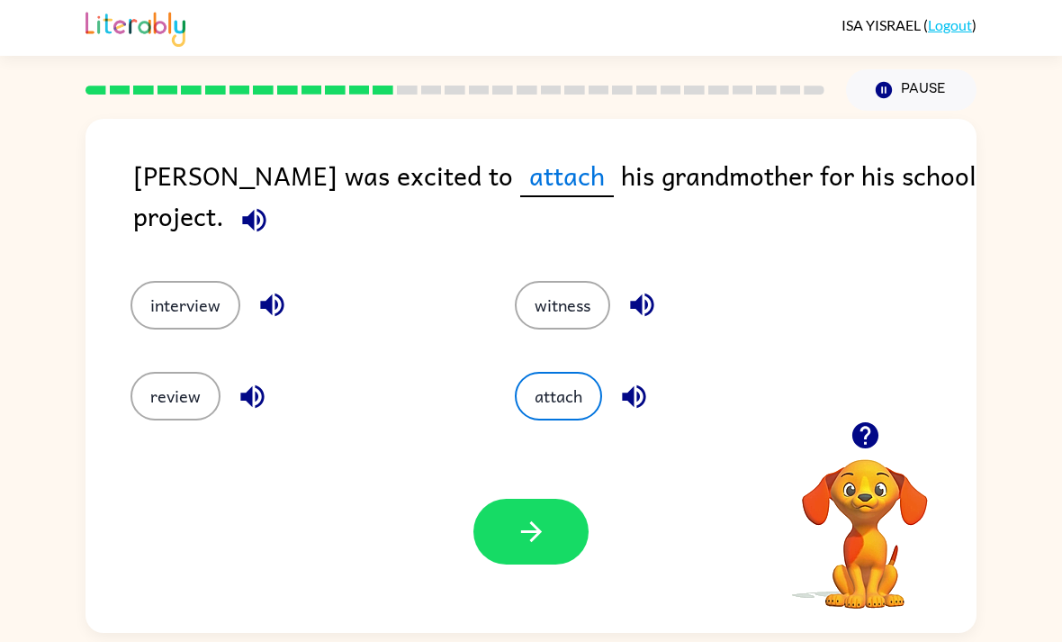
click at [182, 330] on button "interview" at bounding box center [186, 305] width 110 height 49
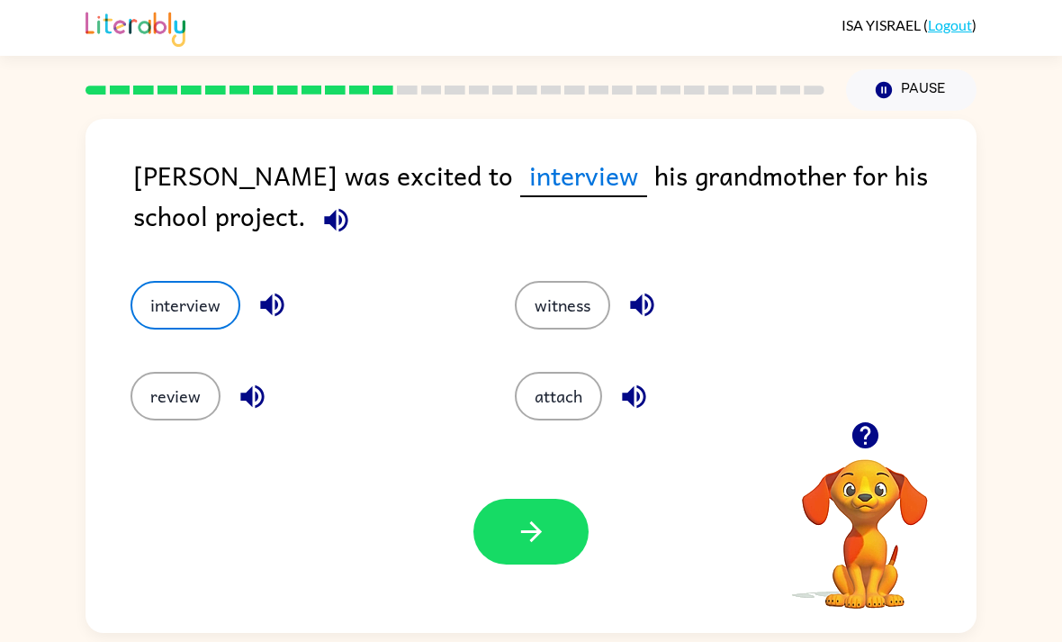
click at [512, 565] on button "button" at bounding box center [531, 532] width 115 height 66
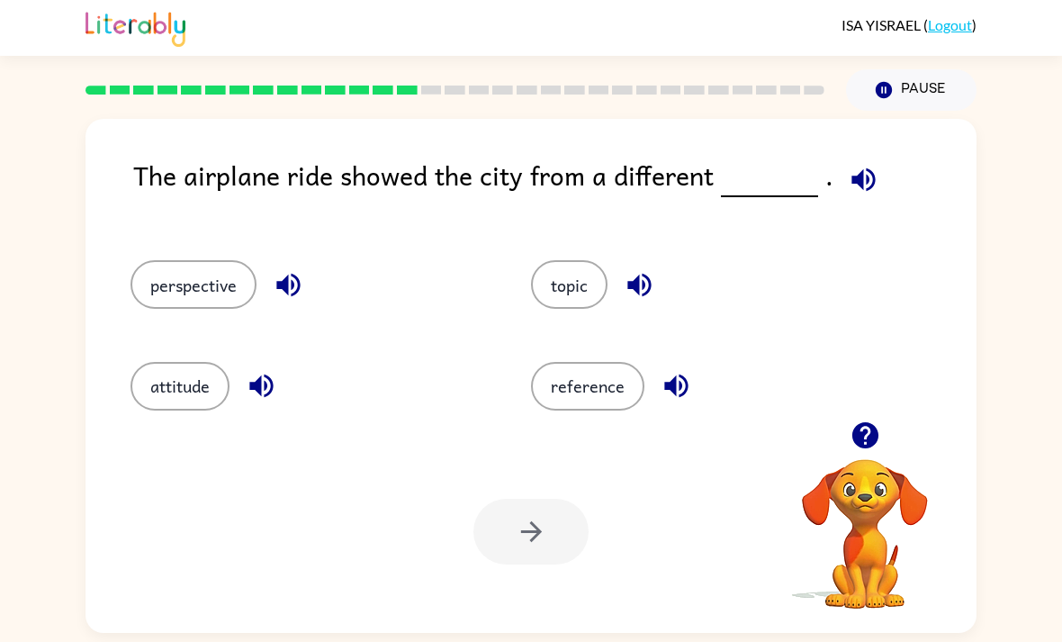
click at [853, 178] on icon "button" at bounding box center [863, 178] width 23 height 23
click at [257, 293] on button "perspective" at bounding box center [194, 284] width 126 height 49
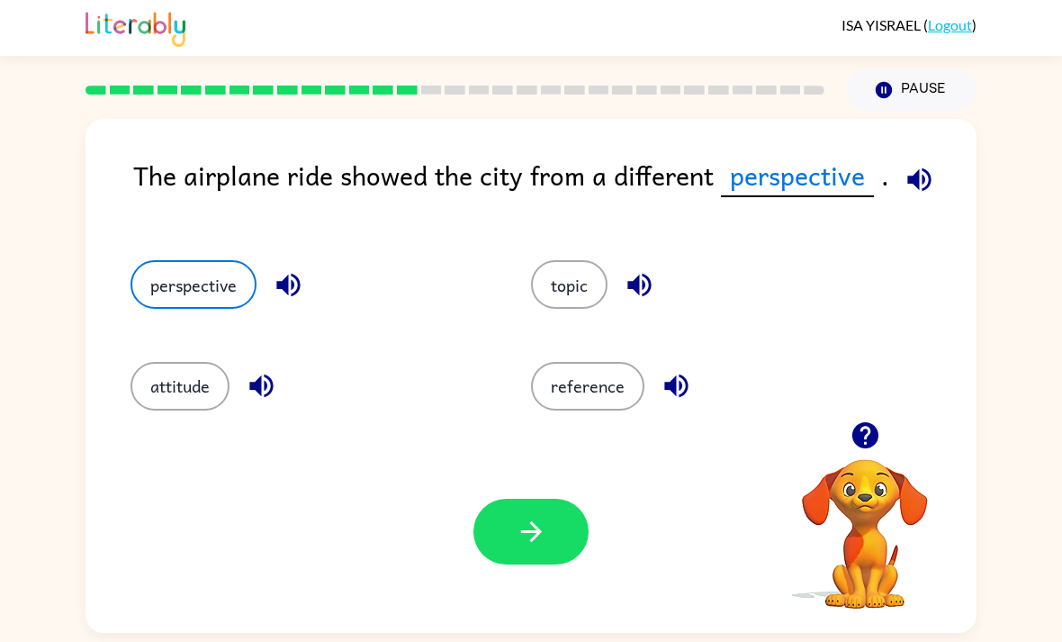
click at [170, 300] on button "perspective" at bounding box center [194, 284] width 126 height 49
click at [485, 538] on button "button" at bounding box center [531, 532] width 115 height 66
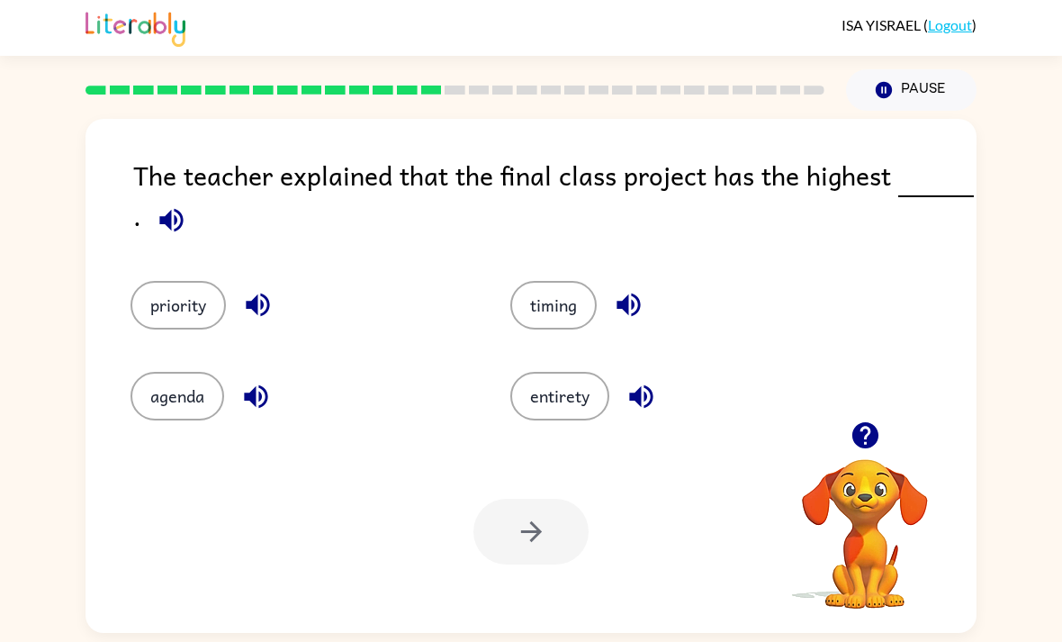
click at [159, 303] on button "priority" at bounding box center [178, 305] width 95 height 49
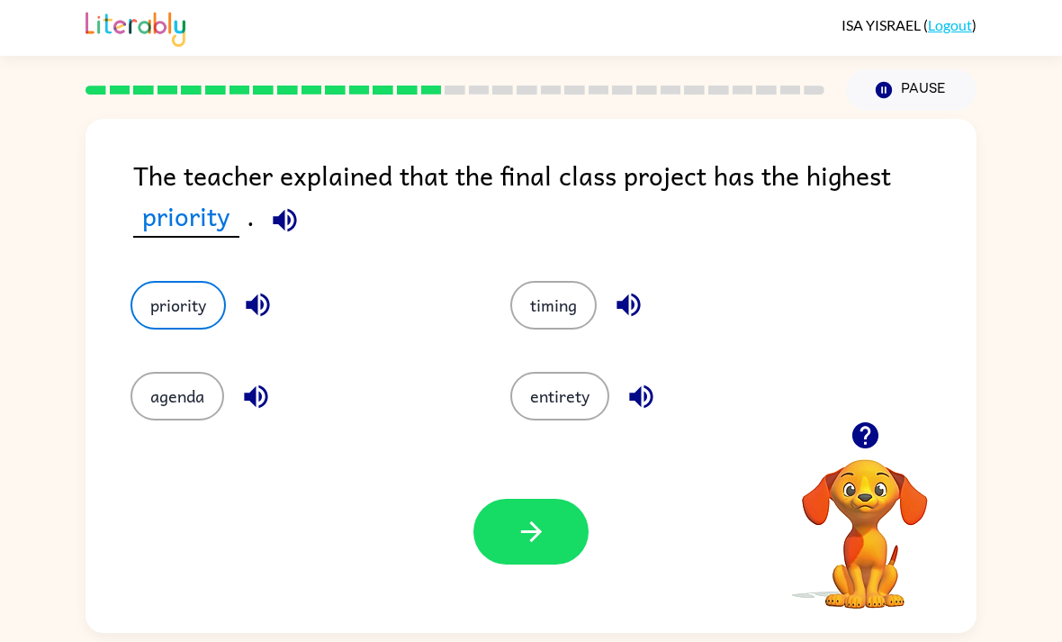
click at [201, 402] on button "agenda" at bounding box center [178, 396] width 94 height 49
click at [572, 401] on button "entirety" at bounding box center [559, 396] width 99 height 49
click at [560, 321] on button "timing" at bounding box center [553, 305] width 86 height 49
click at [519, 429] on div "entirety" at bounding box center [666, 383] width 380 height 91
click at [546, 409] on button "entirety" at bounding box center [559, 396] width 99 height 49
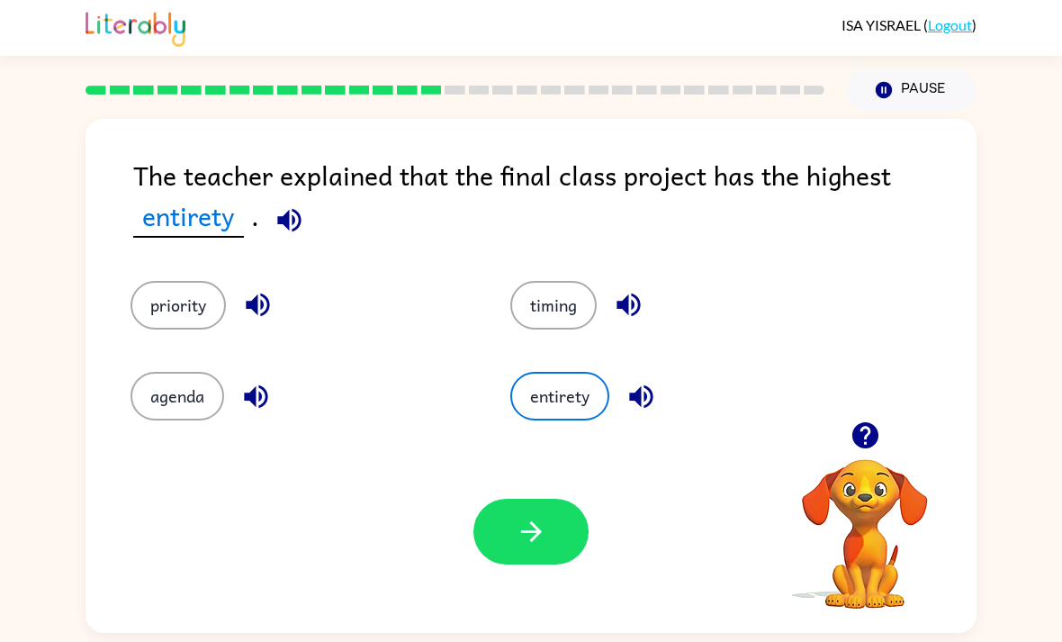
click at [485, 565] on div at bounding box center [531, 532] width 115 height 66
click at [509, 545] on button "button" at bounding box center [531, 532] width 115 height 66
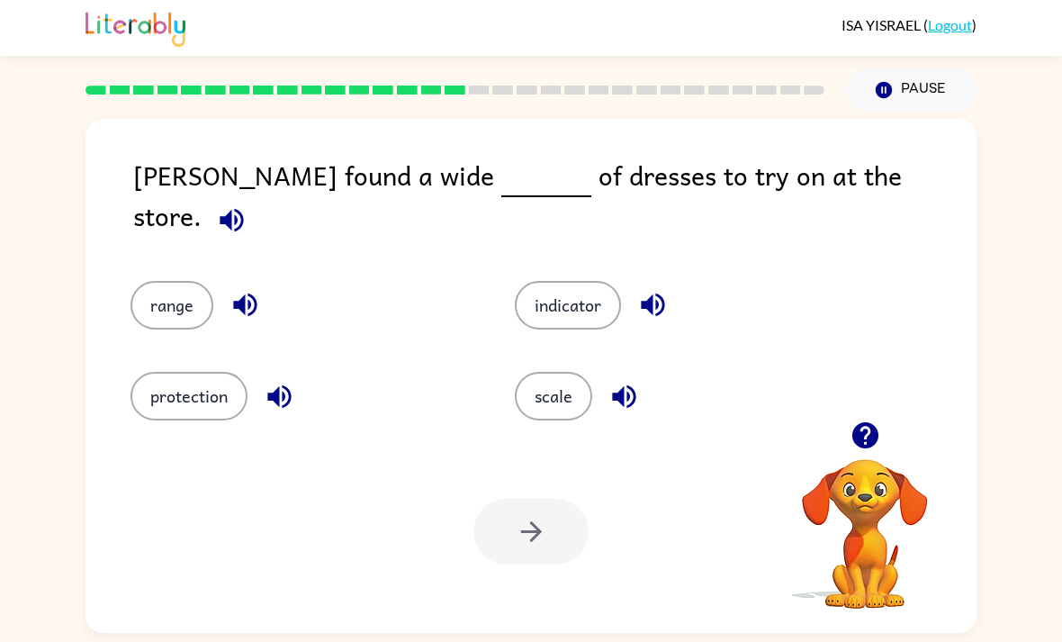
click at [573, 391] on button "scale" at bounding box center [553, 396] width 77 height 49
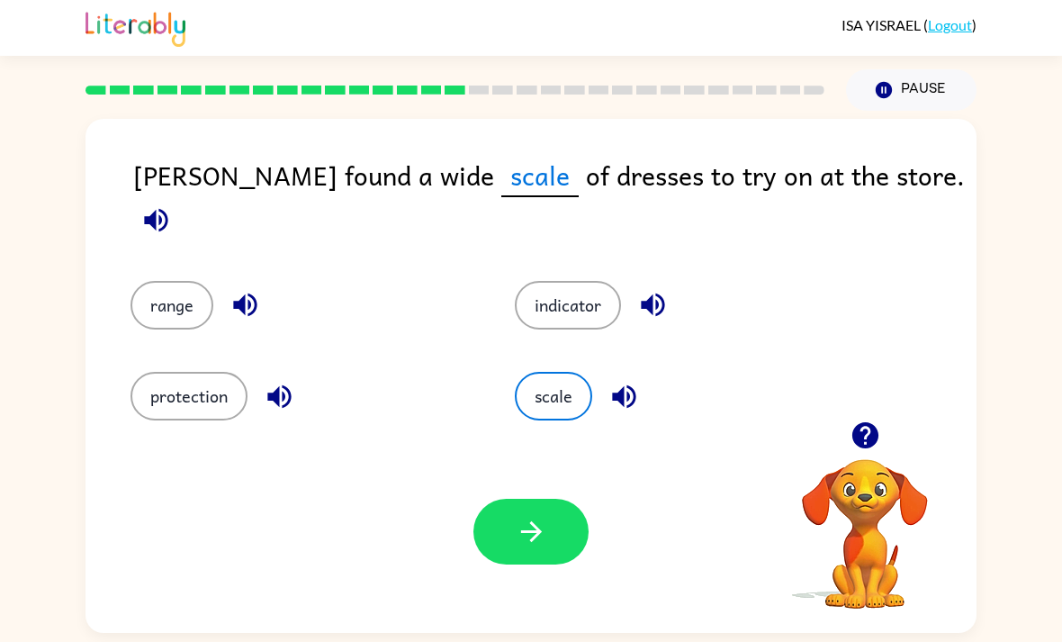
click at [179, 201] on button "button" at bounding box center [156, 220] width 46 height 46
click at [160, 285] on button "range" at bounding box center [172, 305] width 83 height 49
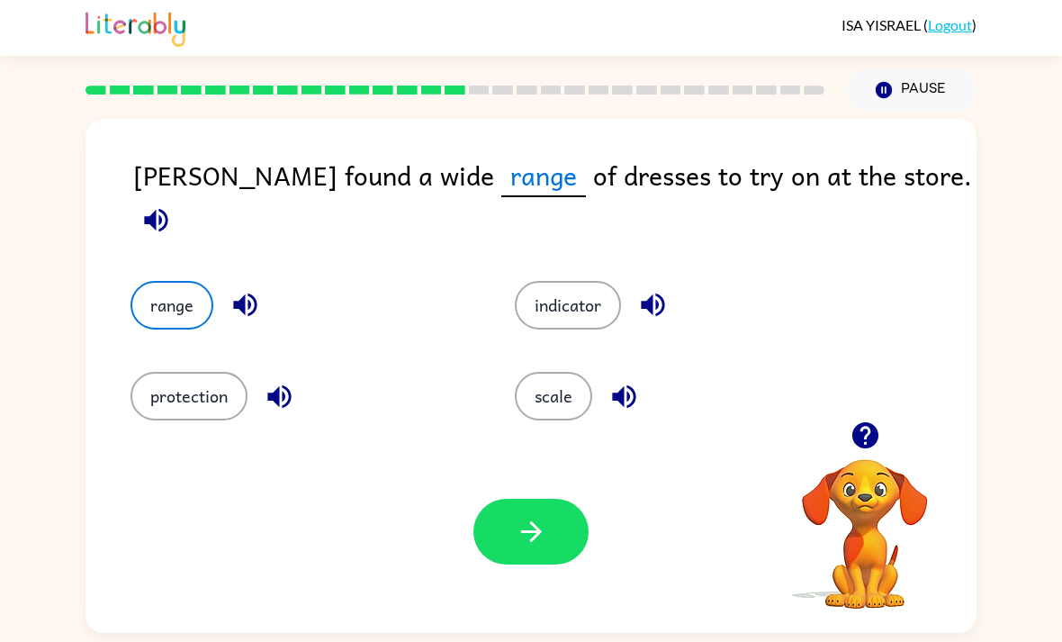
click at [591, 297] on button "indicator" at bounding box center [568, 305] width 106 height 49
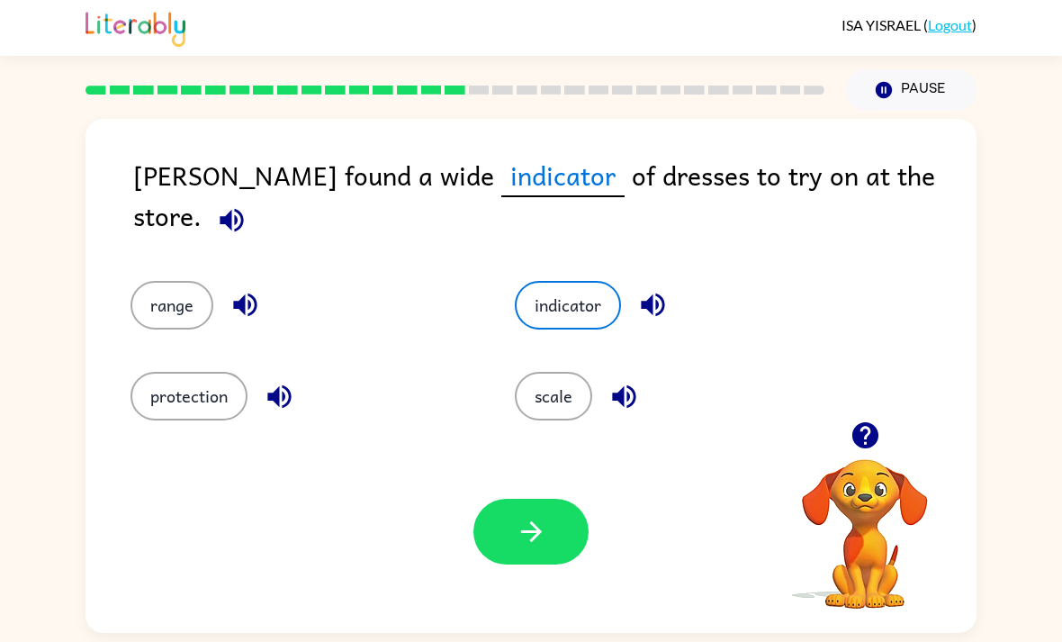
click at [188, 281] on button "range" at bounding box center [172, 305] width 83 height 49
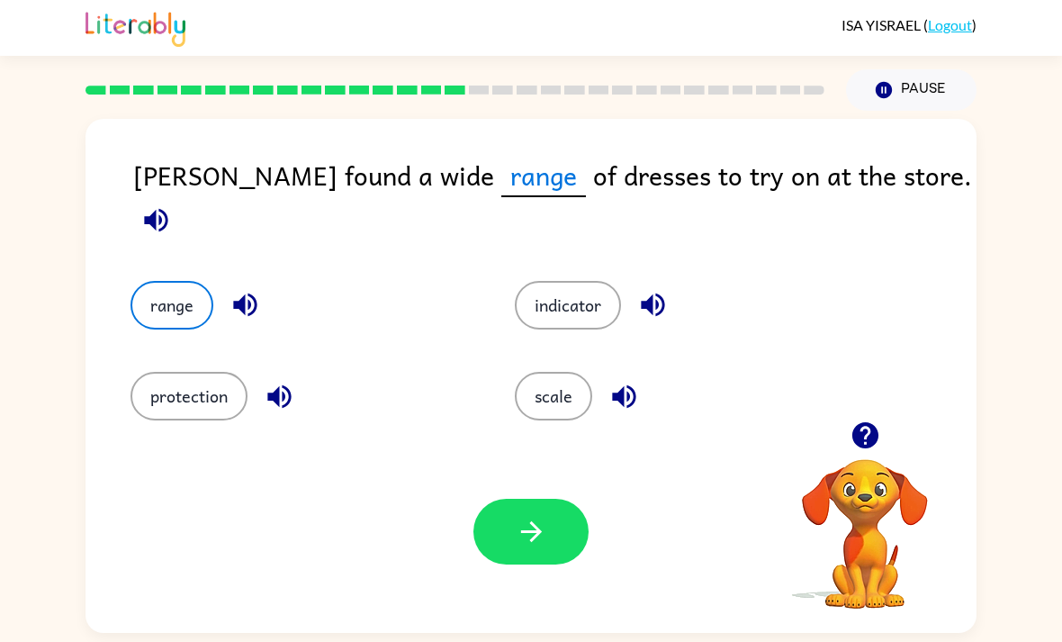
click at [553, 539] on button "button" at bounding box center [531, 532] width 115 height 66
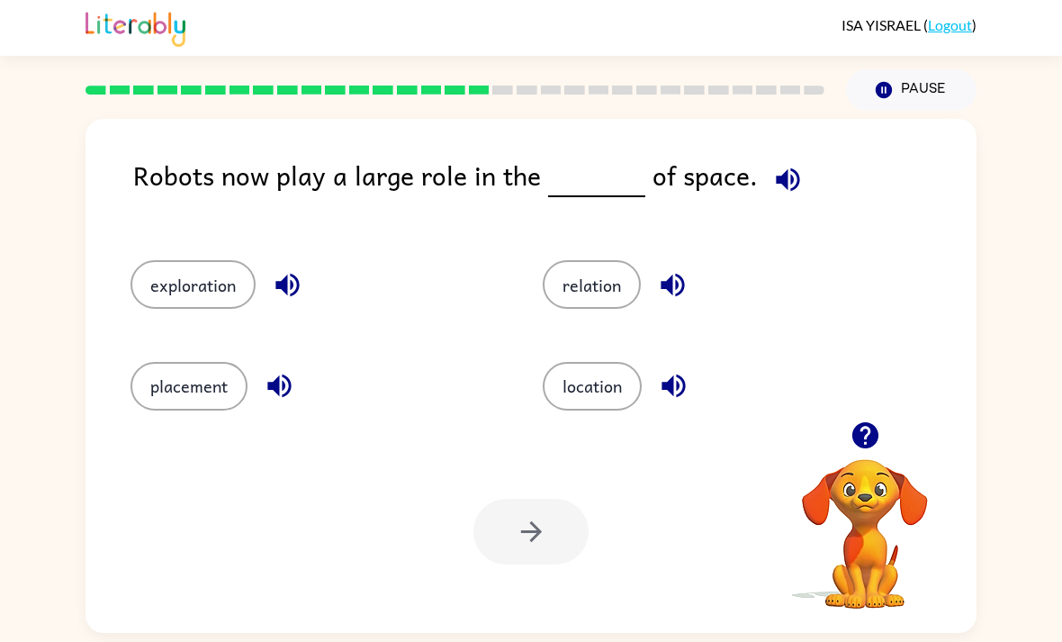
click at [140, 303] on button "exploration" at bounding box center [193, 284] width 125 height 49
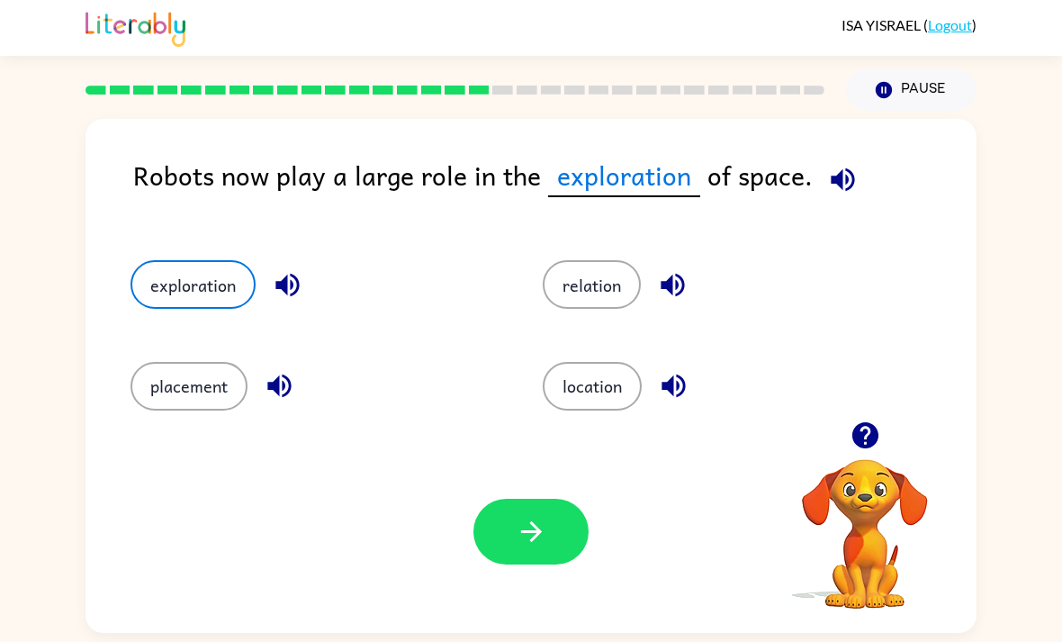
click at [599, 403] on button "location" at bounding box center [592, 386] width 99 height 49
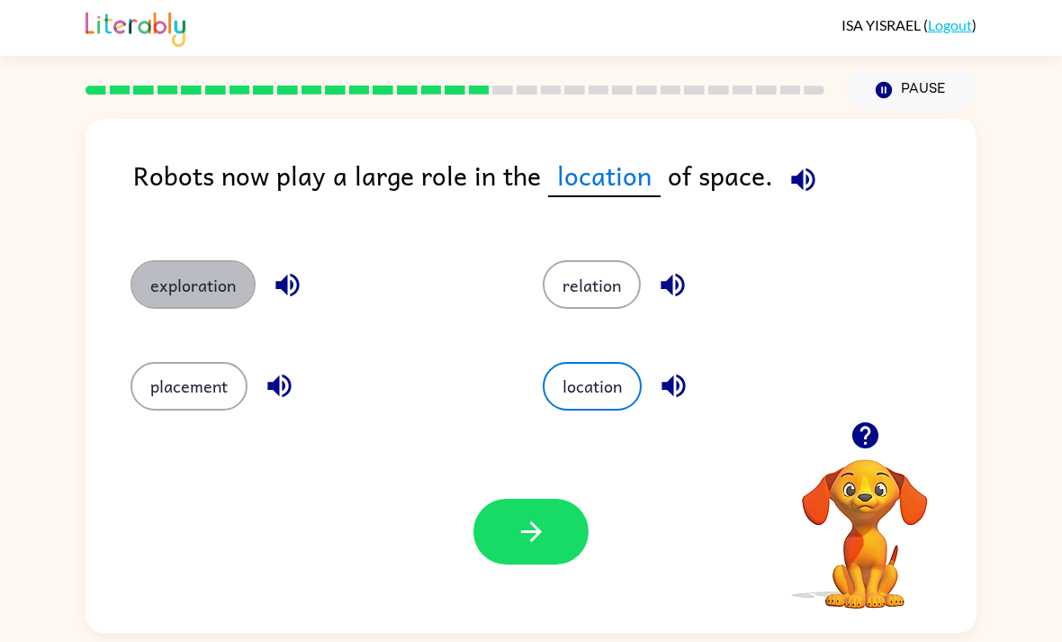
click at [176, 289] on button "exploration" at bounding box center [193, 284] width 125 height 49
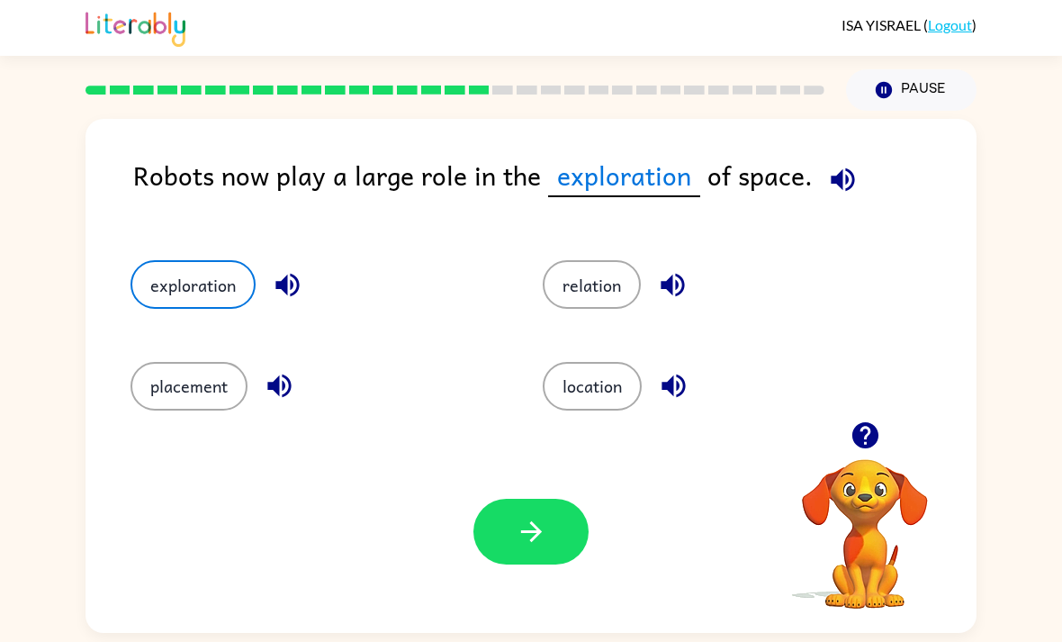
click at [554, 361] on div "location" at bounding box center [715, 378] width 412 height 101
click at [580, 392] on button "location" at bounding box center [592, 386] width 99 height 49
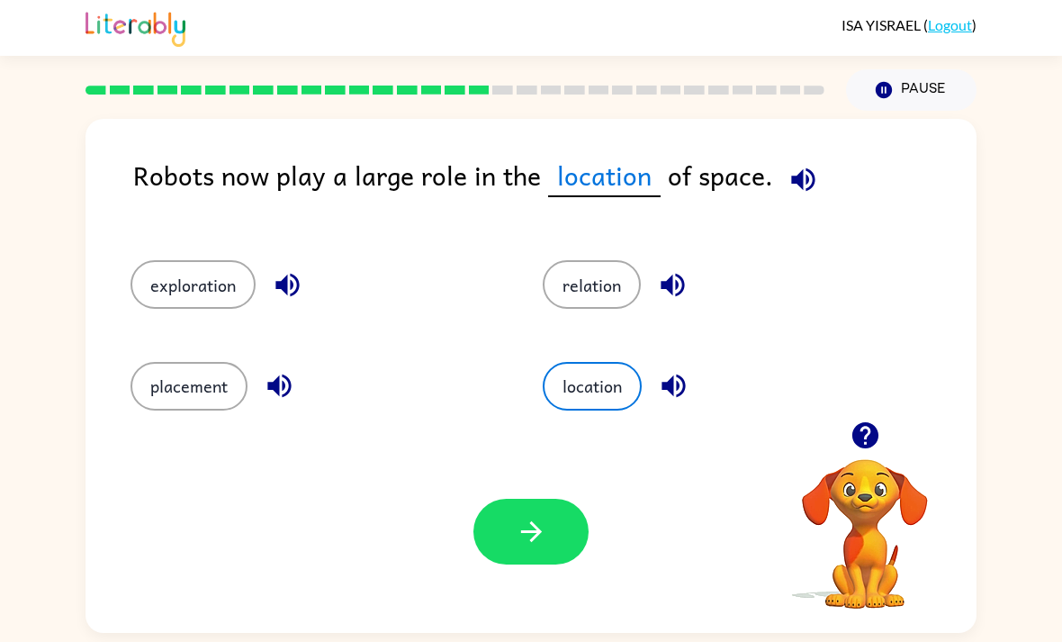
click at [185, 350] on div "placement" at bounding box center [302, 378] width 412 height 101
click at [184, 350] on div "placement" at bounding box center [302, 378] width 412 height 101
click at [185, 402] on button "placement" at bounding box center [189, 386] width 117 height 49
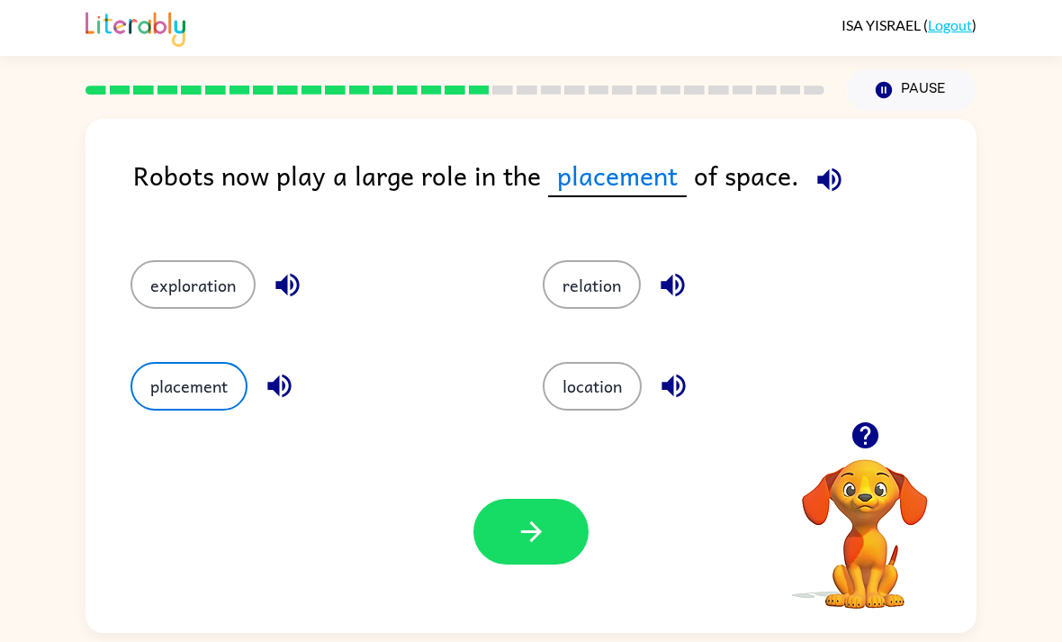
click at [590, 282] on button "relation" at bounding box center [592, 284] width 98 height 49
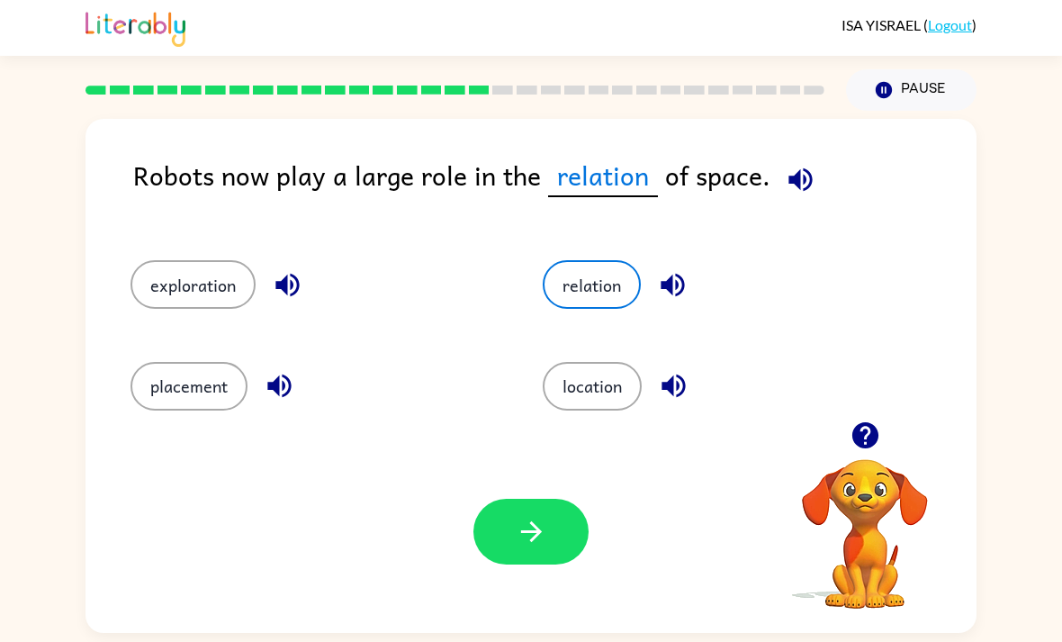
click at [583, 376] on button "location" at bounding box center [592, 386] width 99 height 49
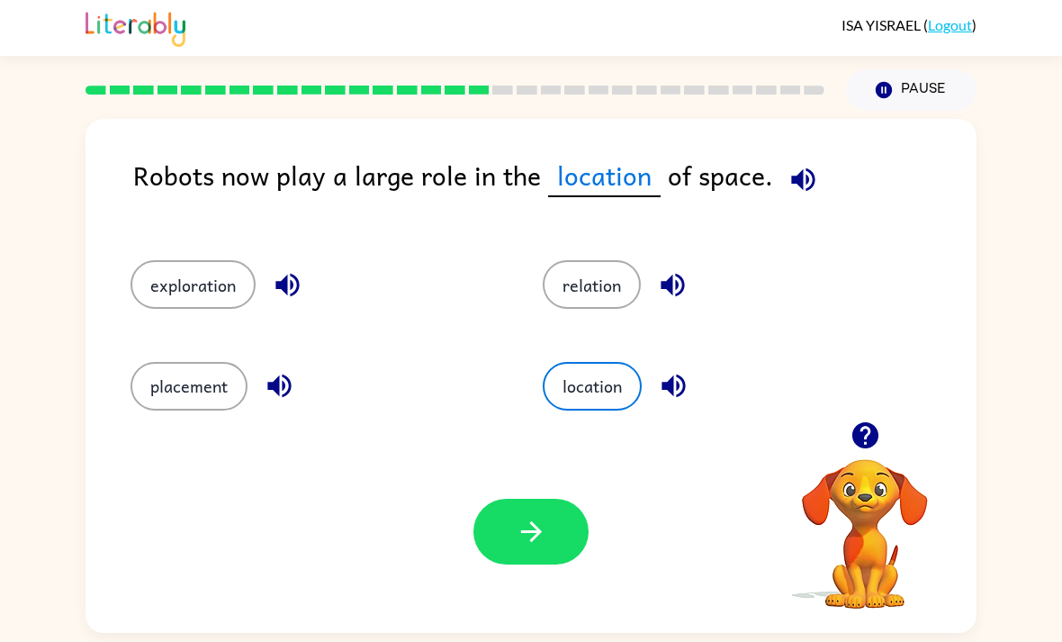
click at [508, 537] on button "button" at bounding box center [531, 532] width 115 height 66
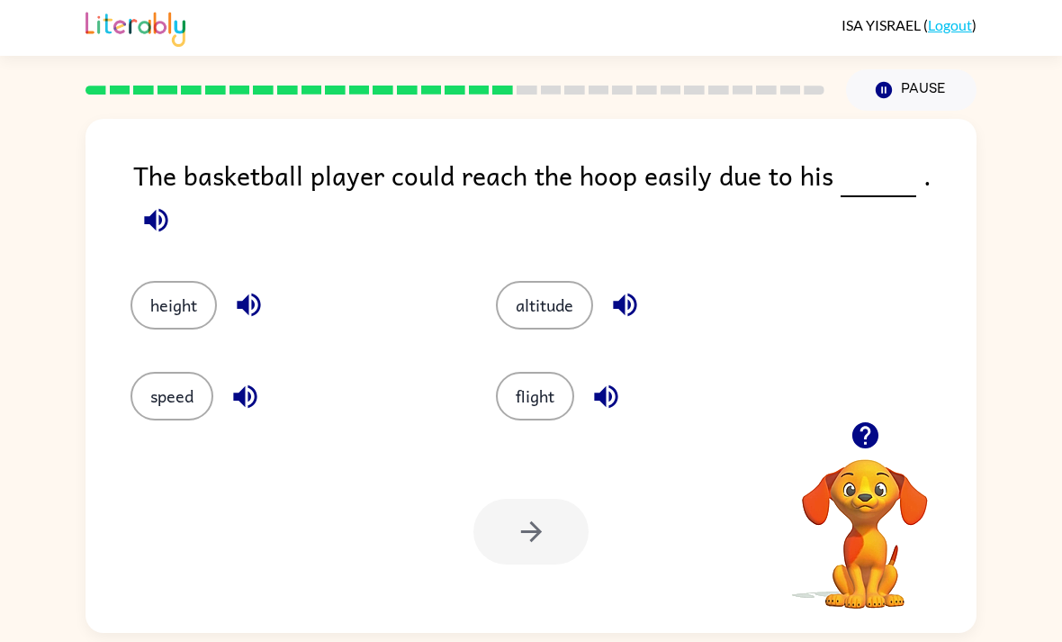
click at [181, 289] on button "height" at bounding box center [174, 305] width 86 height 49
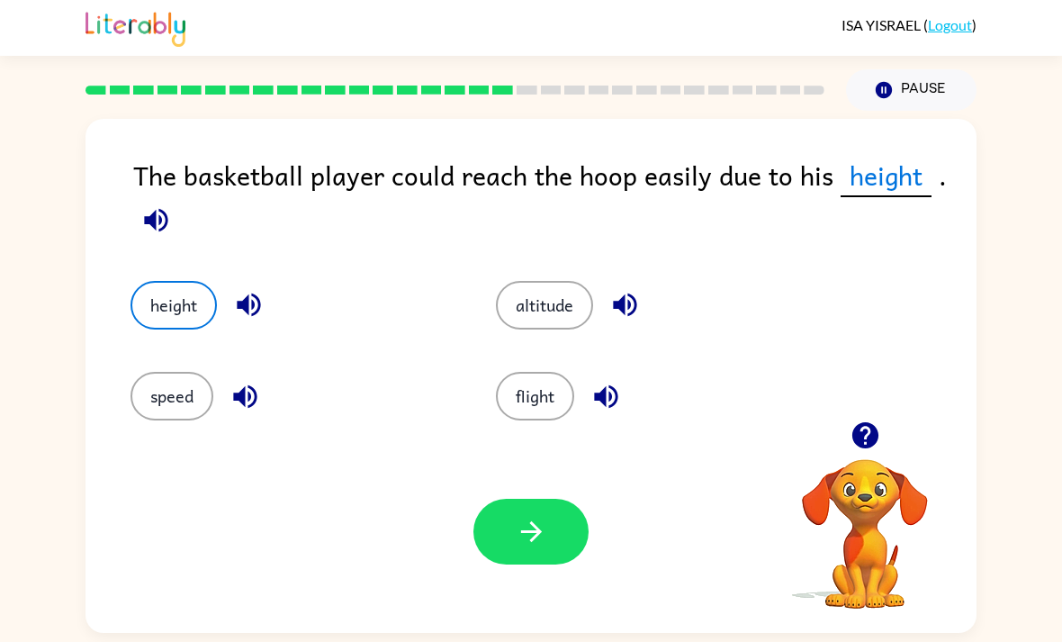
click at [557, 540] on button "button" at bounding box center [531, 532] width 115 height 66
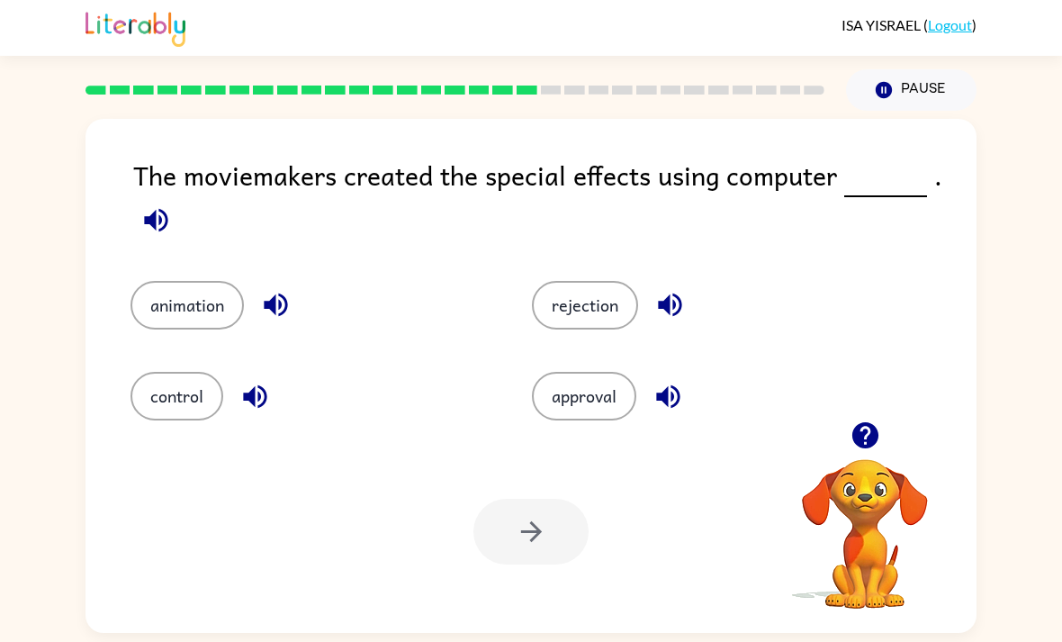
click at [193, 410] on button "control" at bounding box center [177, 396] width 93 height 49
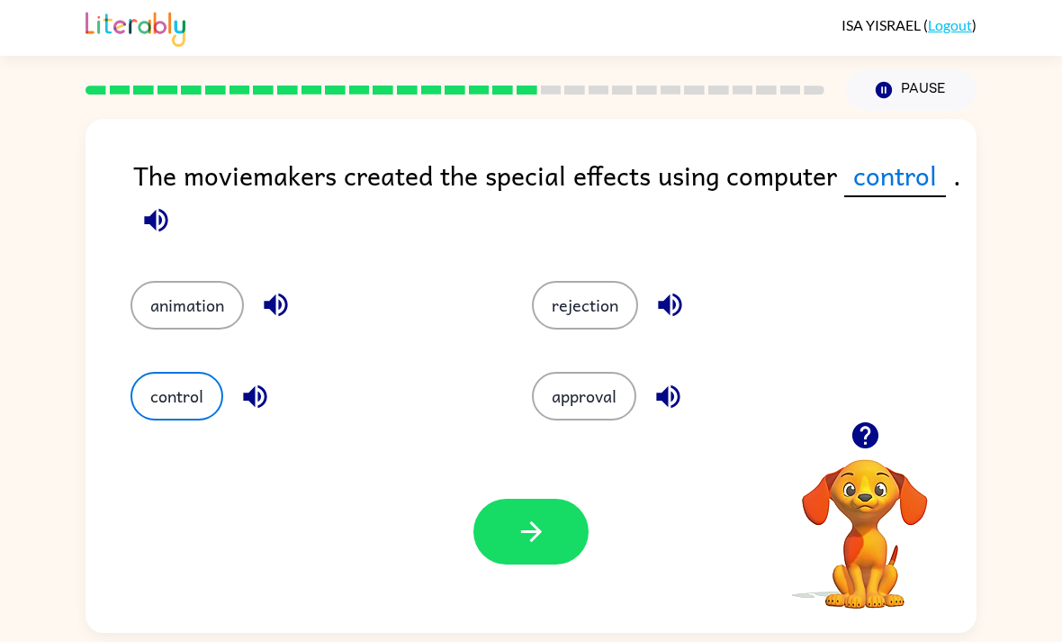
click at [198, 301] on button "animation" at bounding box center [187, 305] width 113 height 49
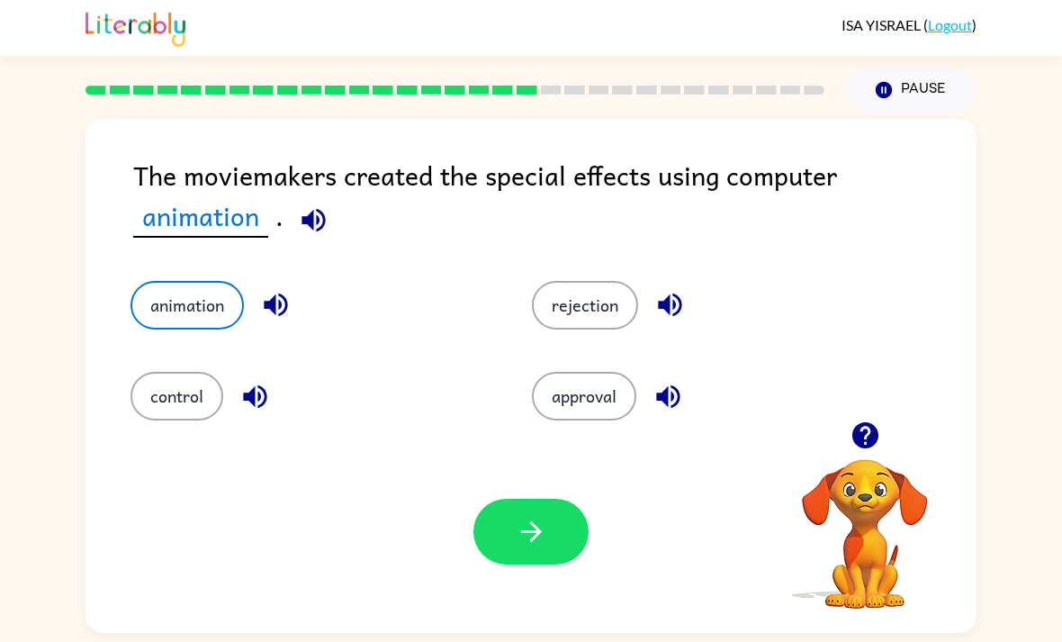
click at [550, 542] on button "button" at bounding box center [531, 532] width 115 height 66
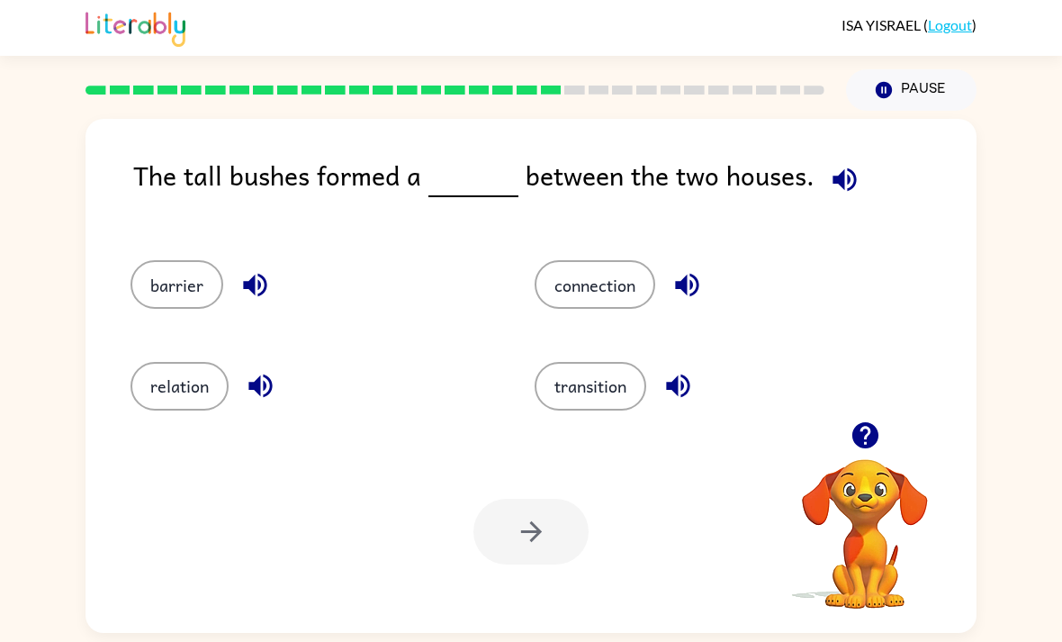
click at [631, 304] on button "connection" at bounding box center [595, 284] width 121 height 49
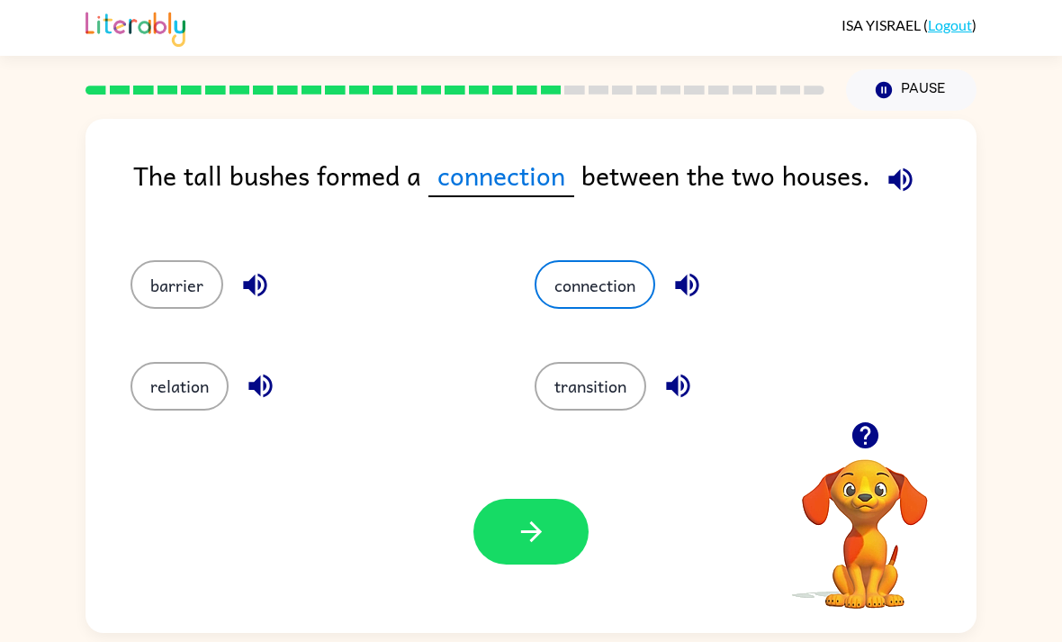
click at [186, 283] on button "barrier" at bounding box center [177, 284] width 93 height 49
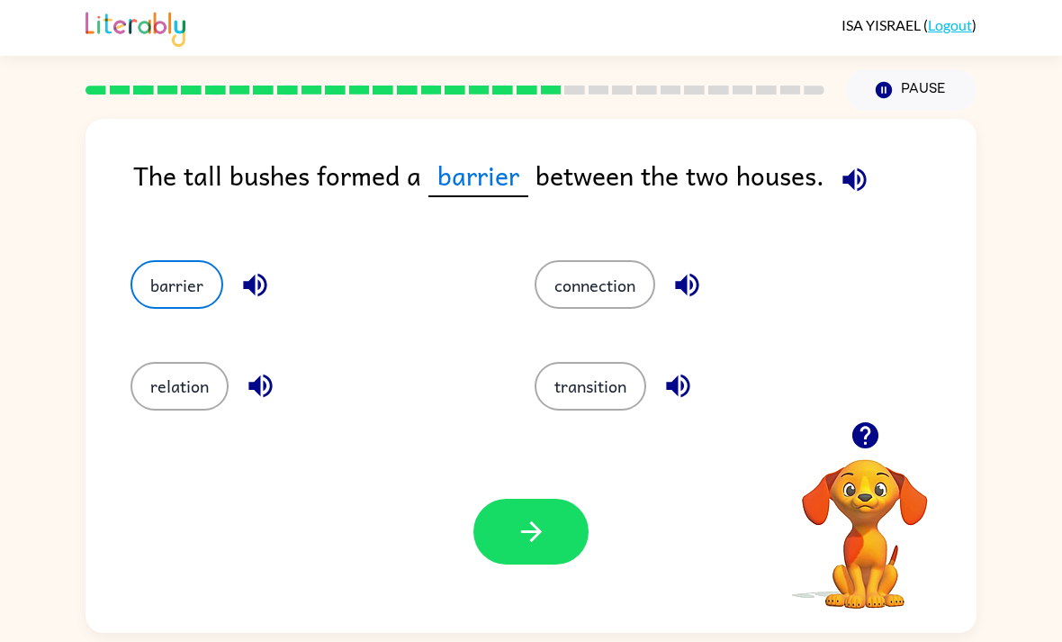
click at [557, 557] on button "button" at bounding box center [531, 532] width 115 height 66
